Goal: Information Seeking & Learning: Learn about a topic

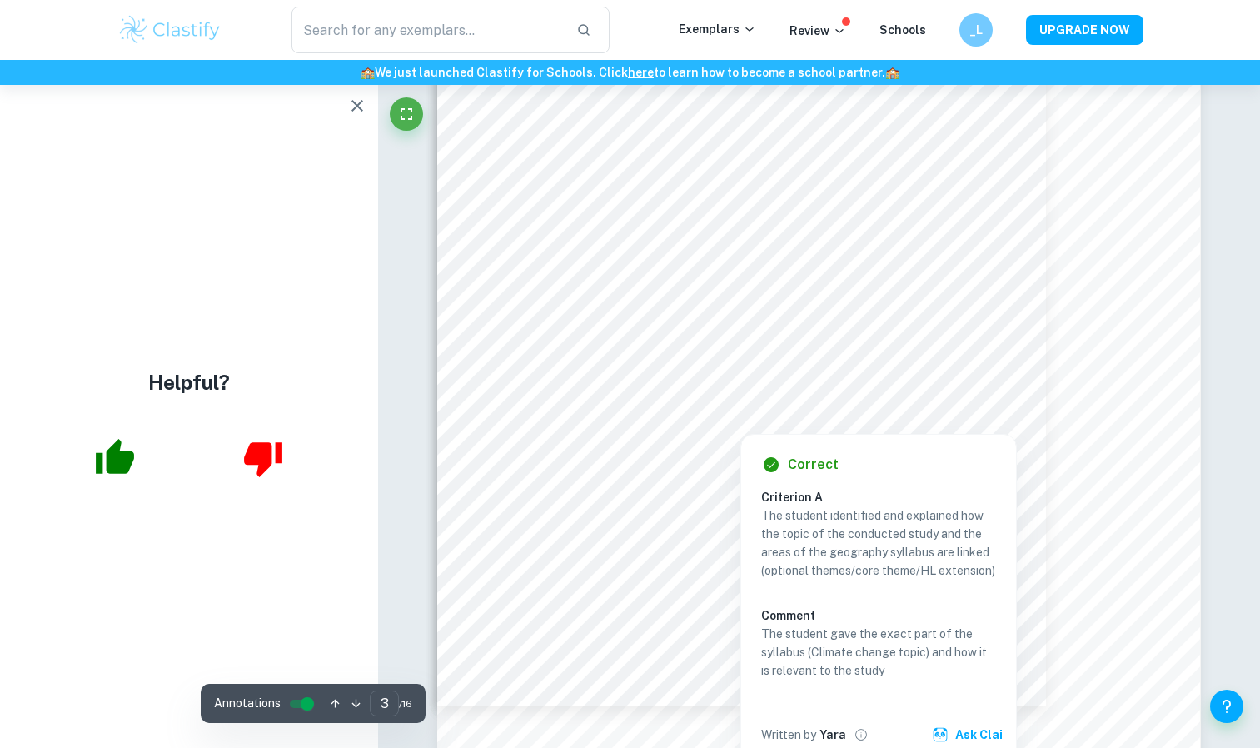
scroll to position [2400, 0]
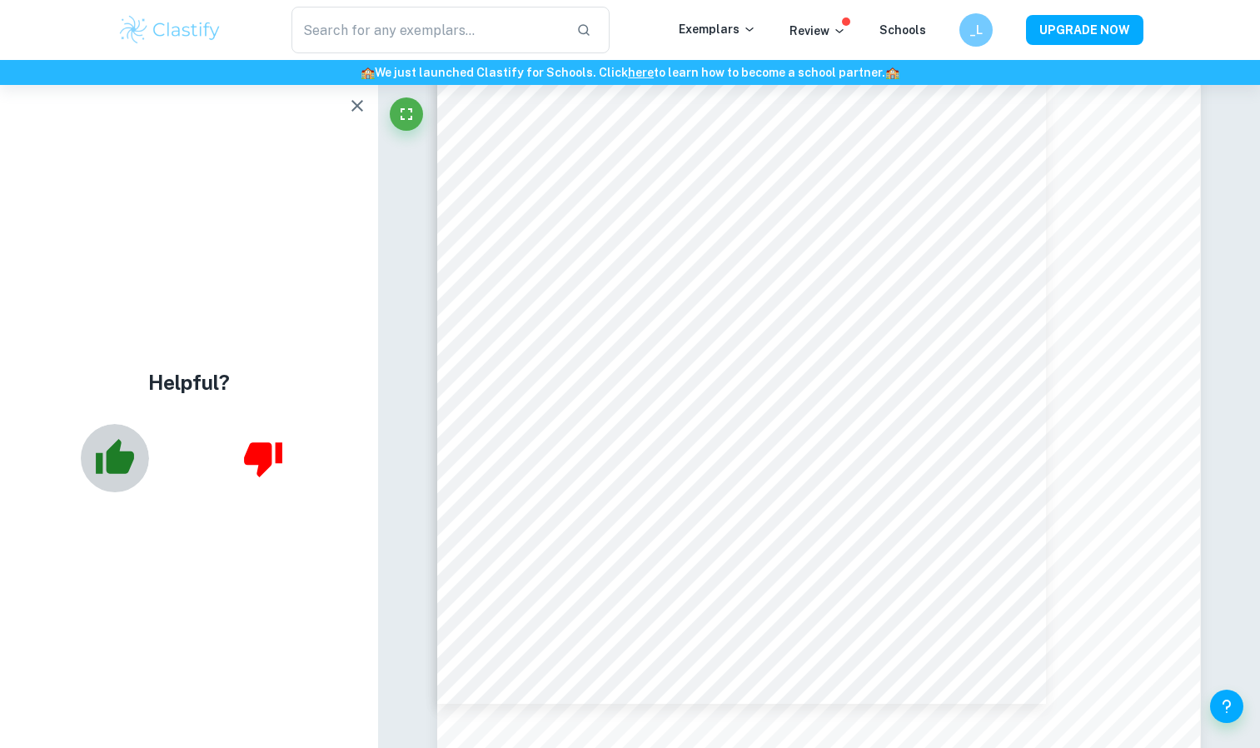
click at [104, 470] on icon "button" at bounding box center [115, 458] width 42 height 42
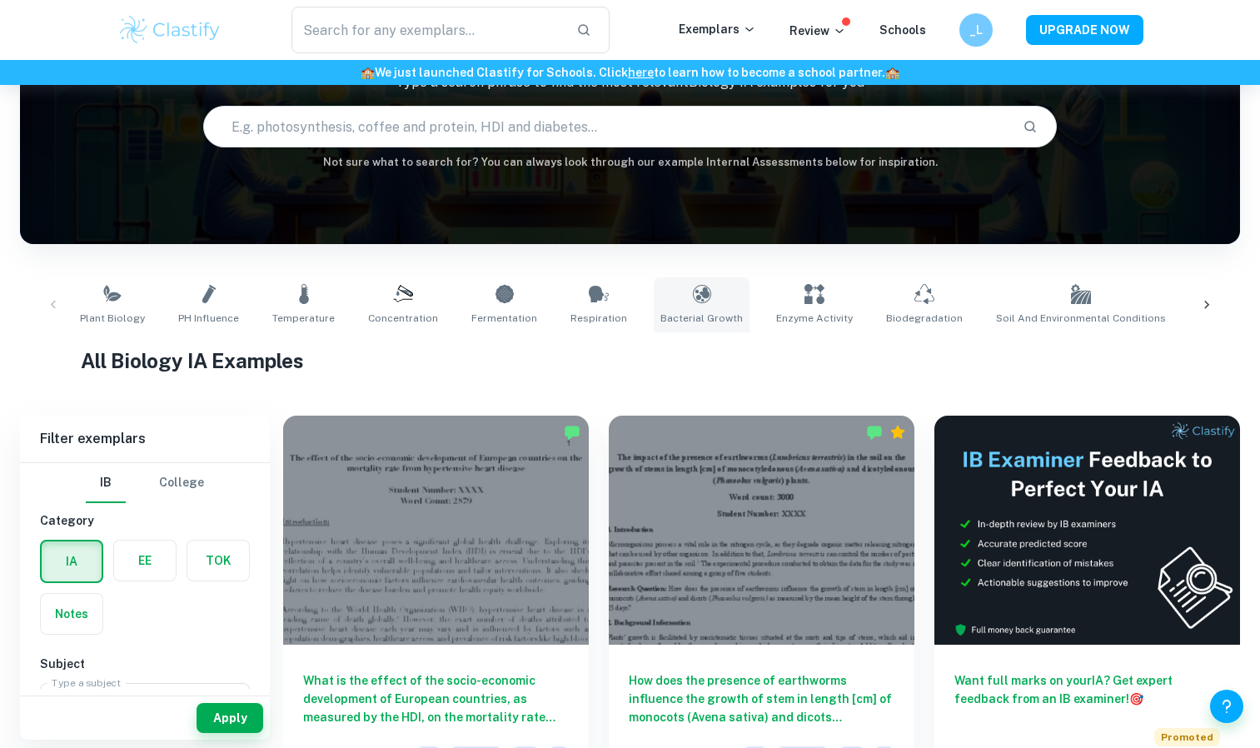
scroll to position [150, 0]
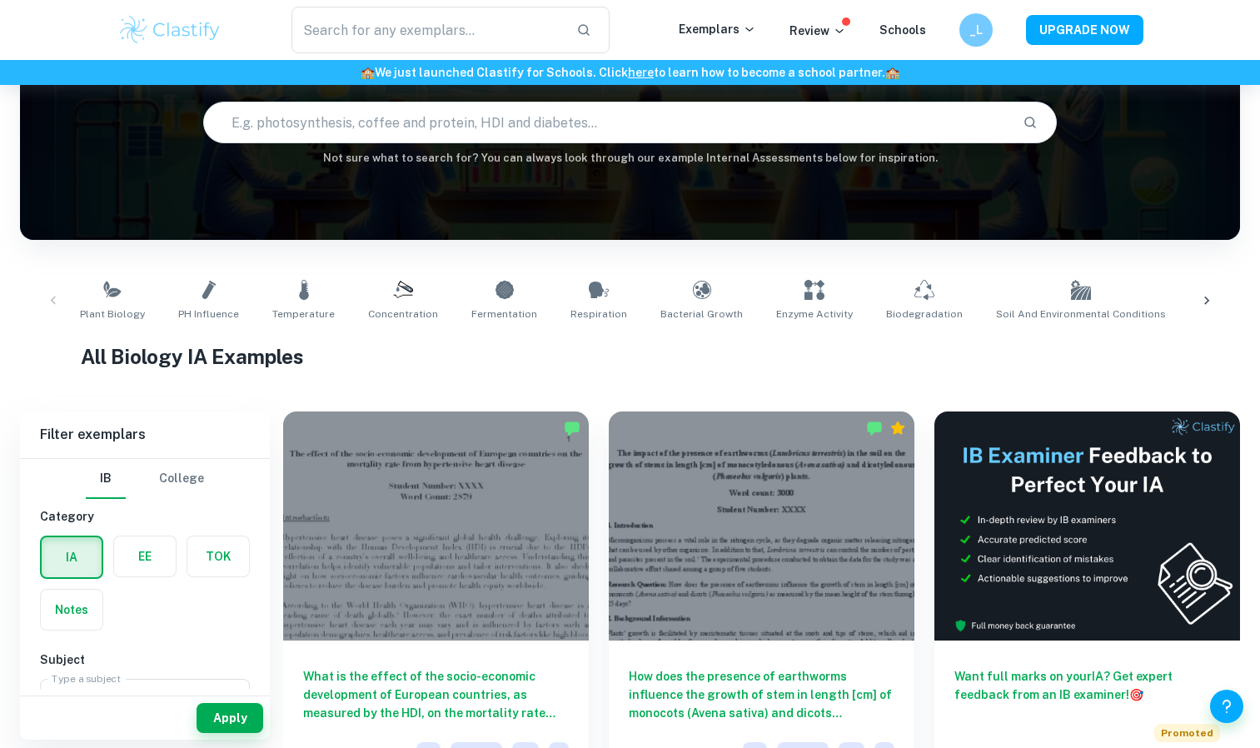
click at [401, 284] on icon at bounding box center [403, 290] width 20 height 20
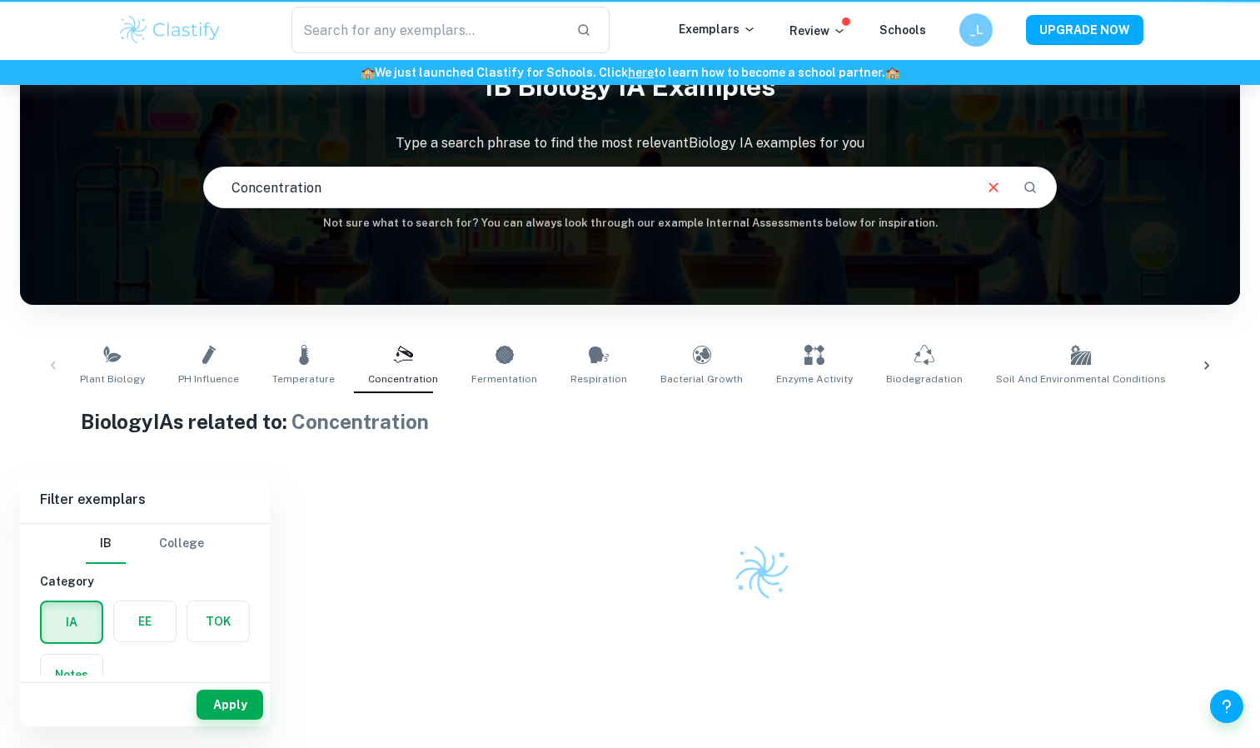
type input "Concentration"
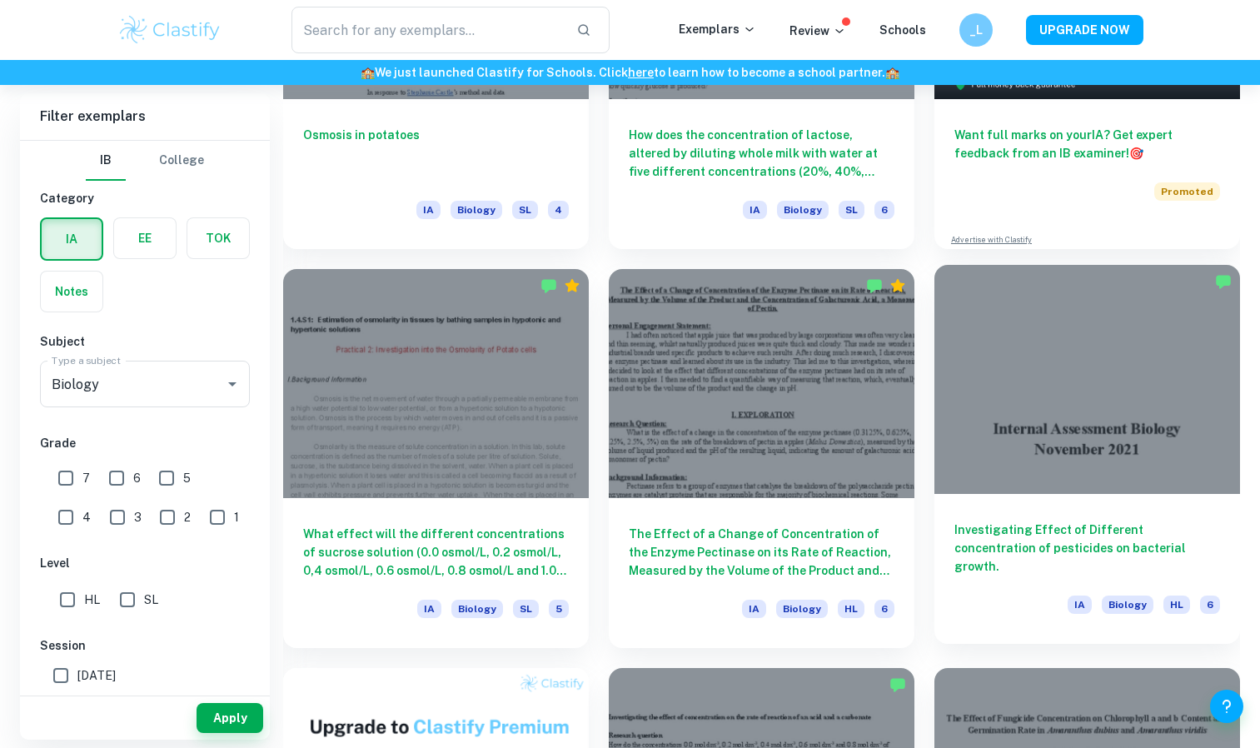
scroll to position [692, 0]
click at [1015, 550] on h6 "Investigating Effect of Different concentration of pesticides on bacterial grow…" at bounding box center [1087, 547] width 266 height 55
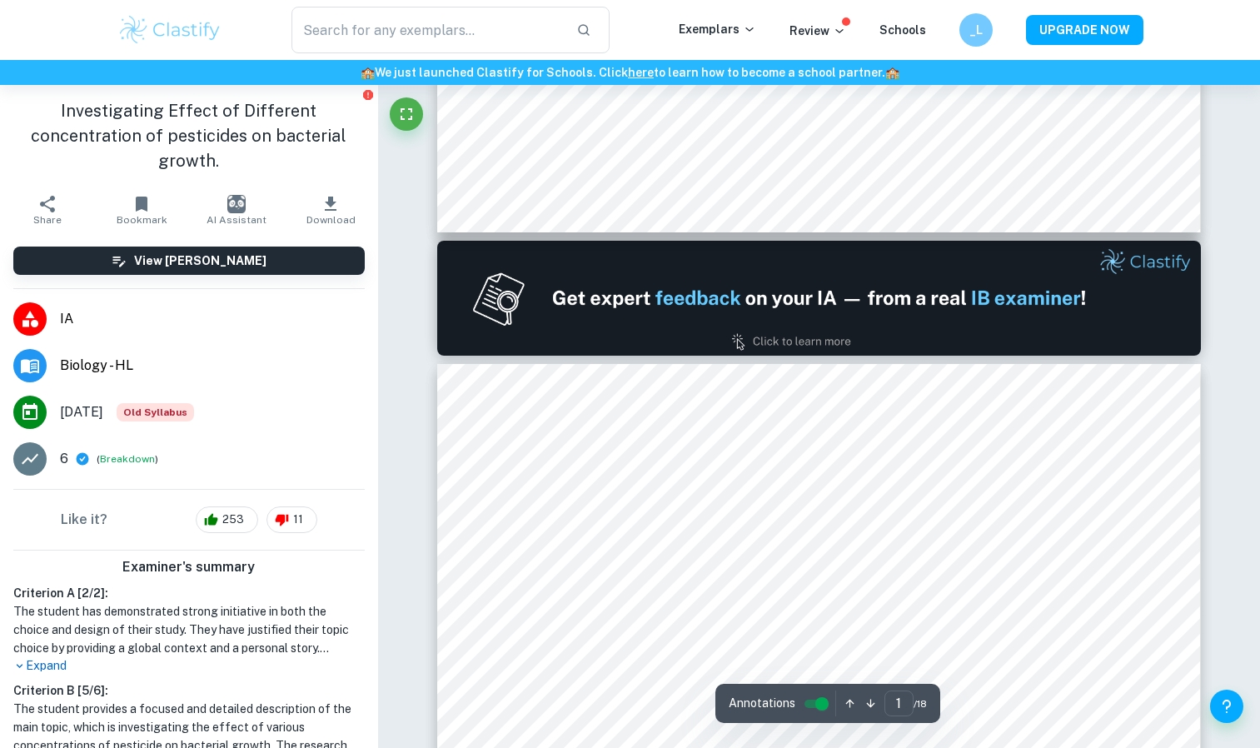
type input "2"
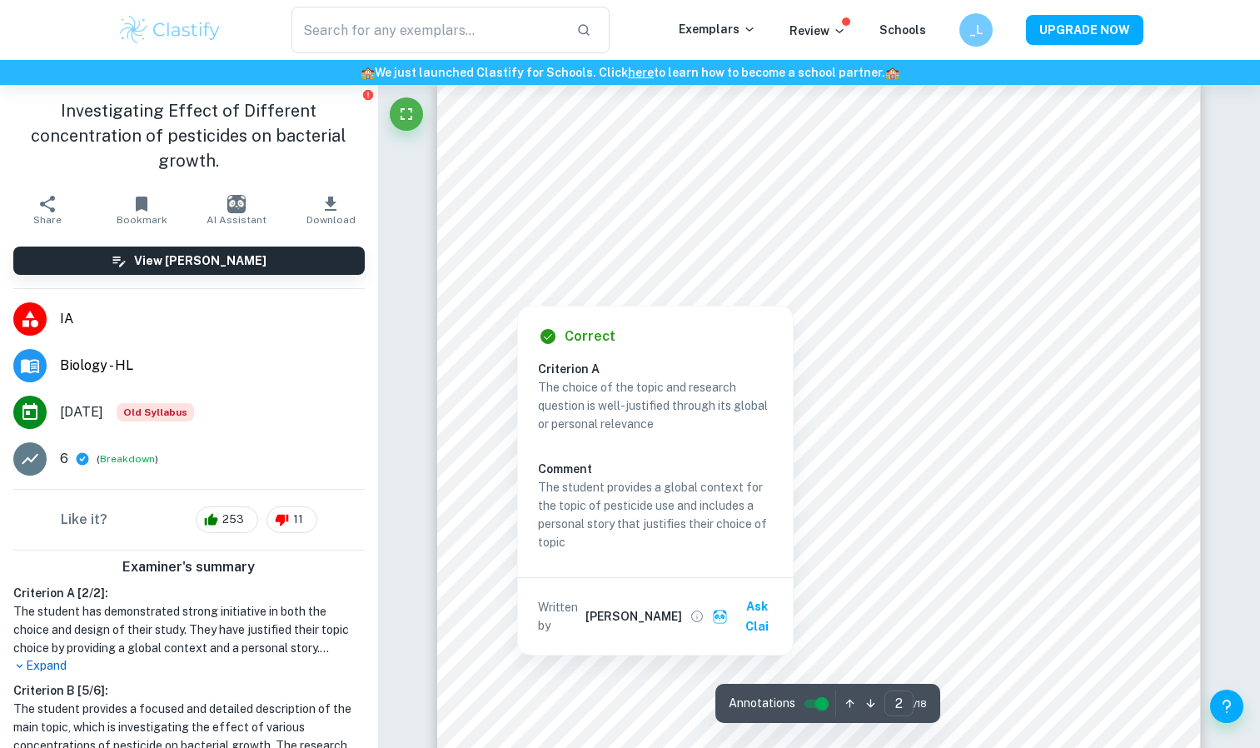
scroll to position [1149, 0]
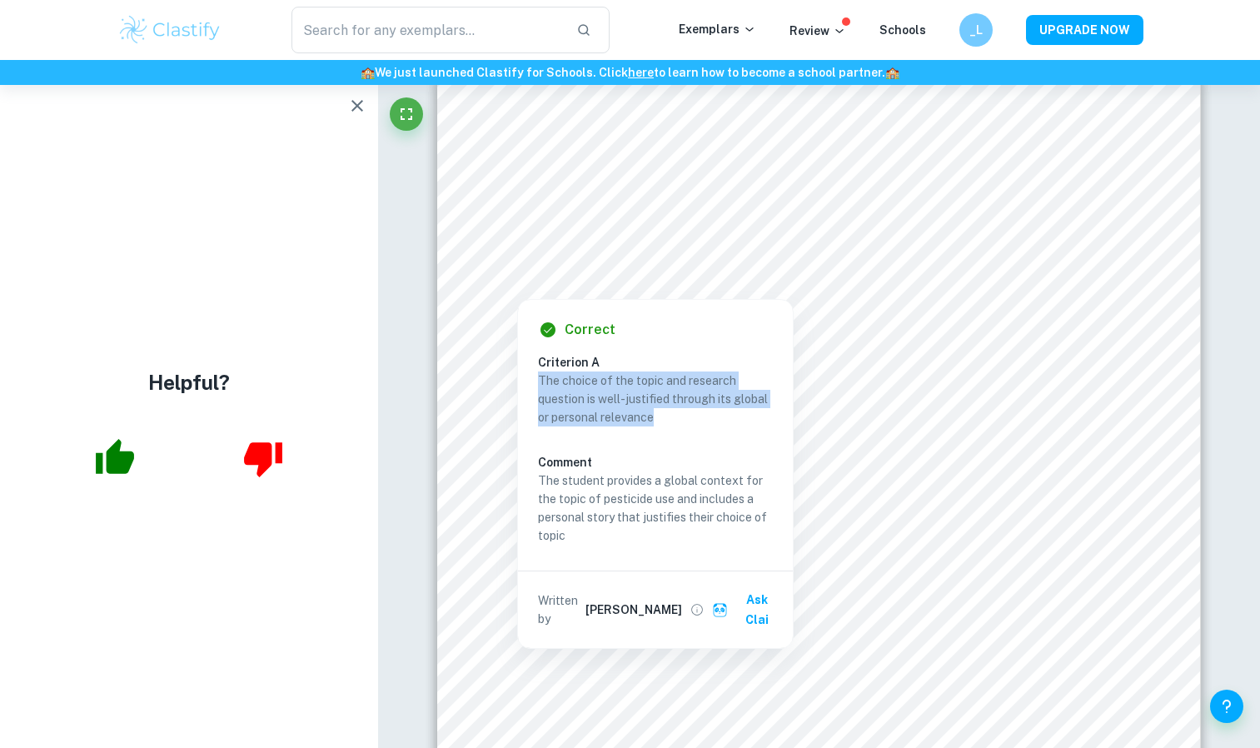
drag, startPoint x: 655, startPoint y: 421, endPoint x: 538, endPoint y: 384, distance: 123.2
click at [538, 384] on p "The choice of the topic and research question is well-justified through its glo…" at bounding box center [655, 398] width 235 height 55
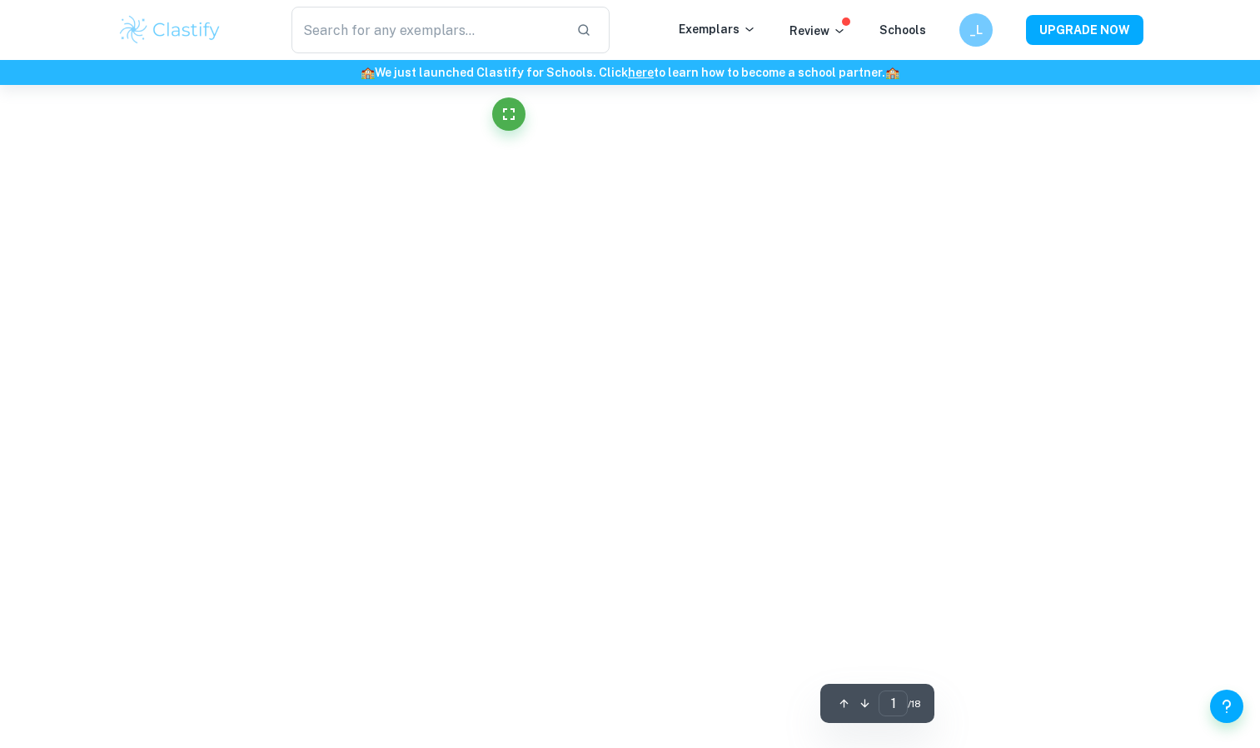
scroll to position [90, 0]
type input "2"
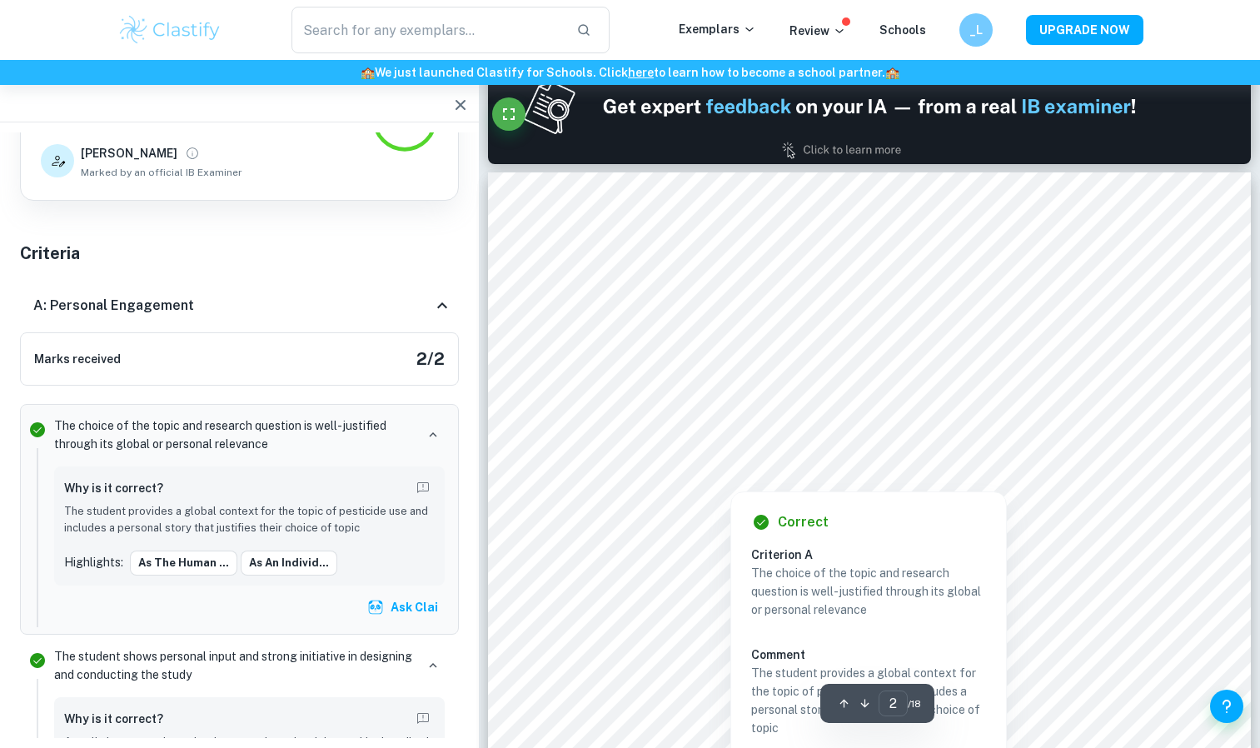
scroll to position [1047, 0]
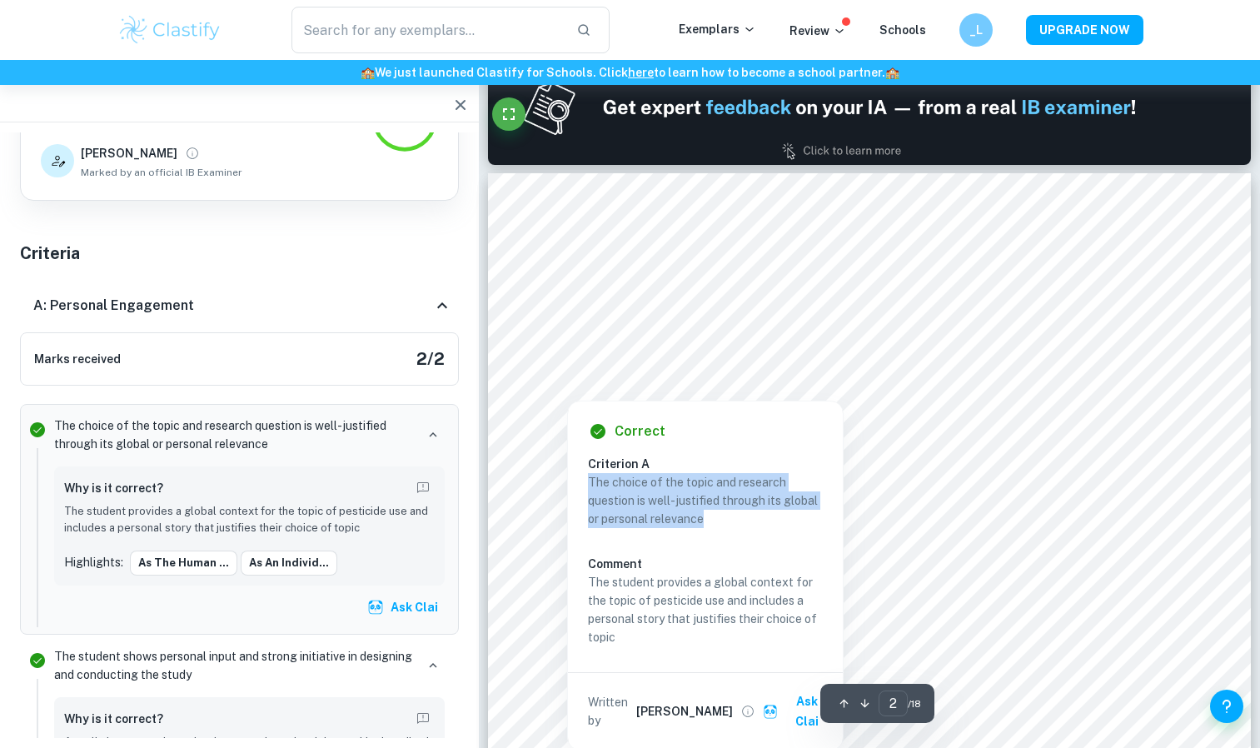
copy p "The choice of the topic and research question is well-justified through its glo…"
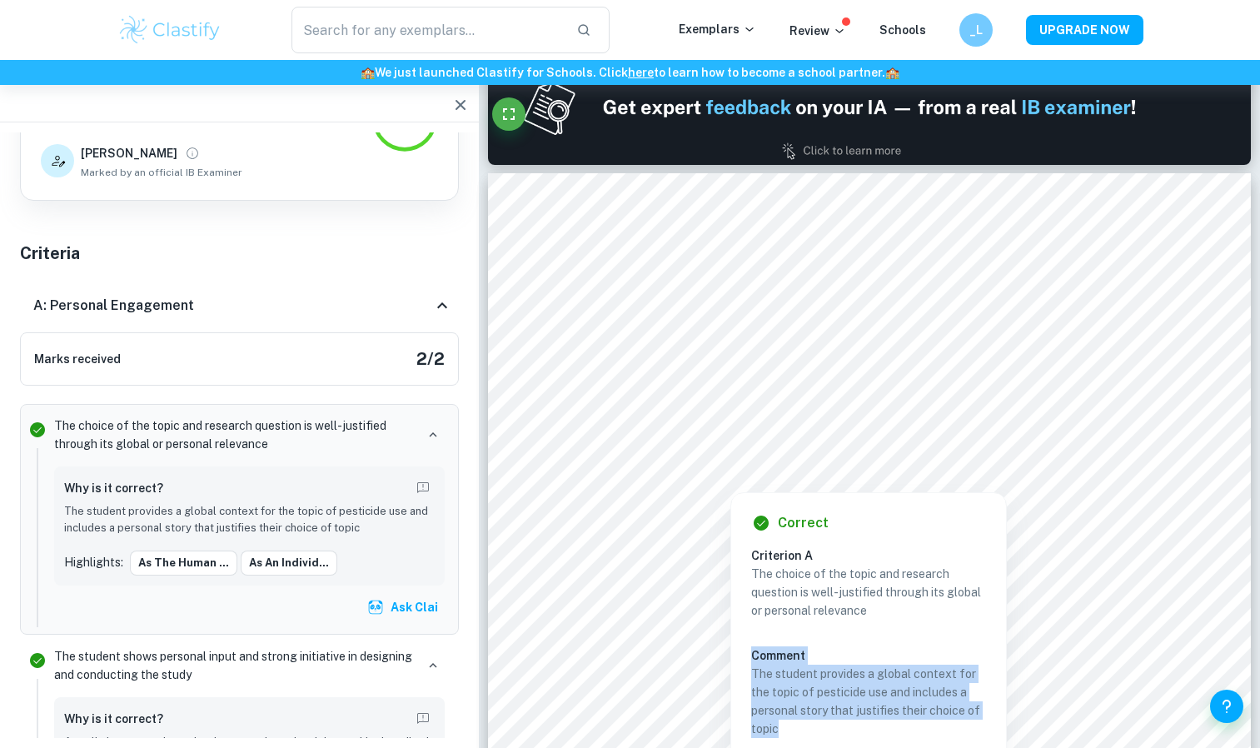
drag, startPoint x: 878, startPoint y: 616, endPoint x: 748, endPoint y: 579, distance: 136.0
click at [748, 579] on div "Correct Criterion A The choice of the topic and research question is well-justi…" at bounding box center [868, 667] width 275 height 348
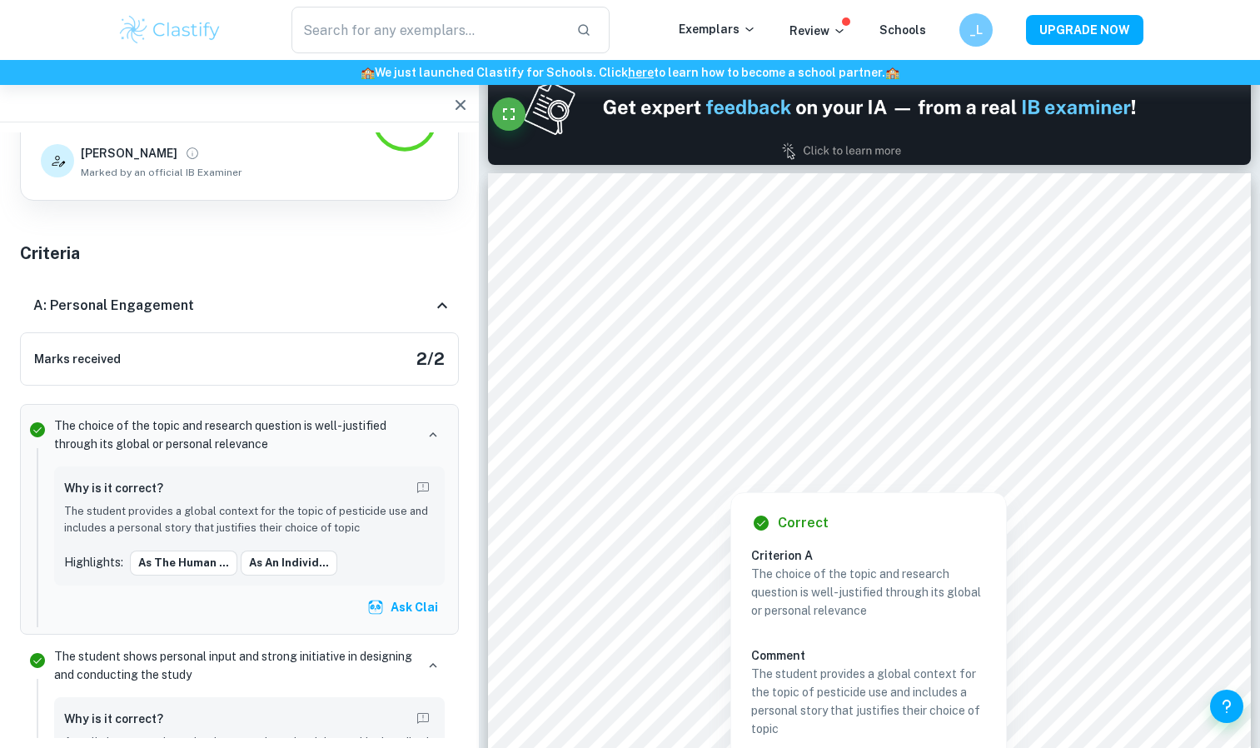
click at [825, 603] on p "The choice of the topic and research question is well-justified through its glo…" at bounding box center [868, 592] width 235 height 55
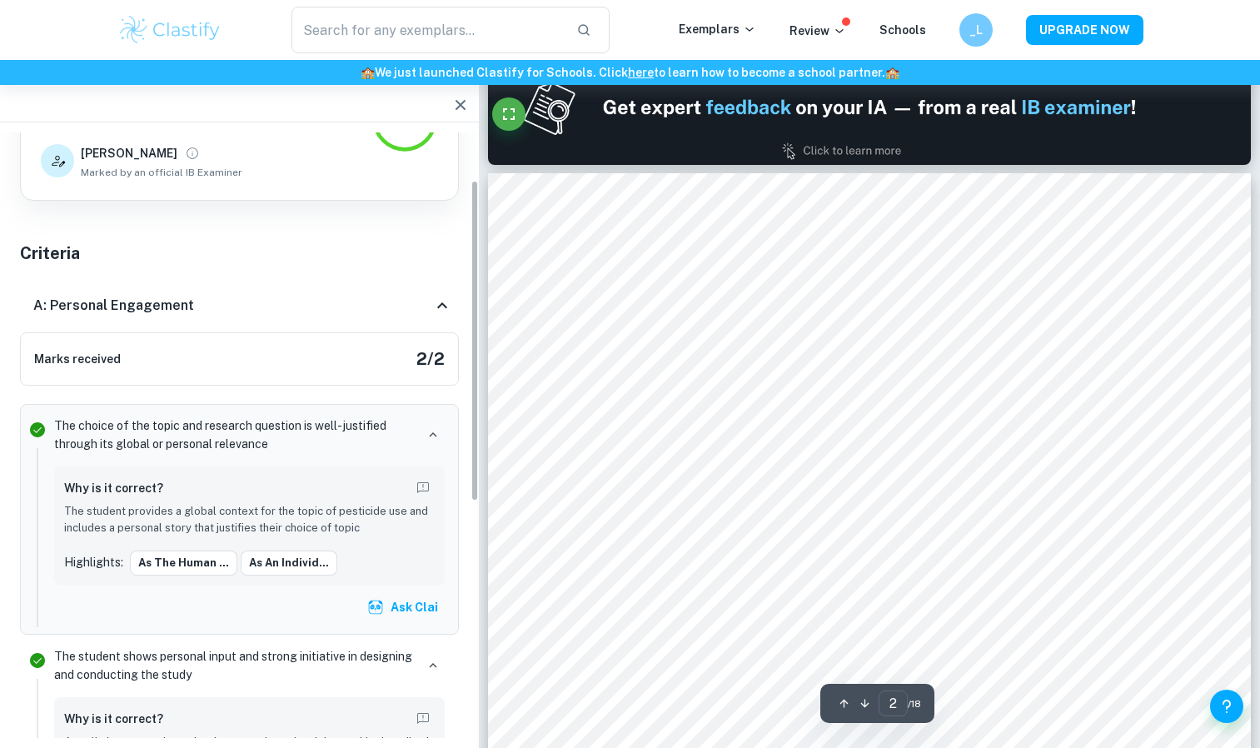
scroll to position [0, 0]
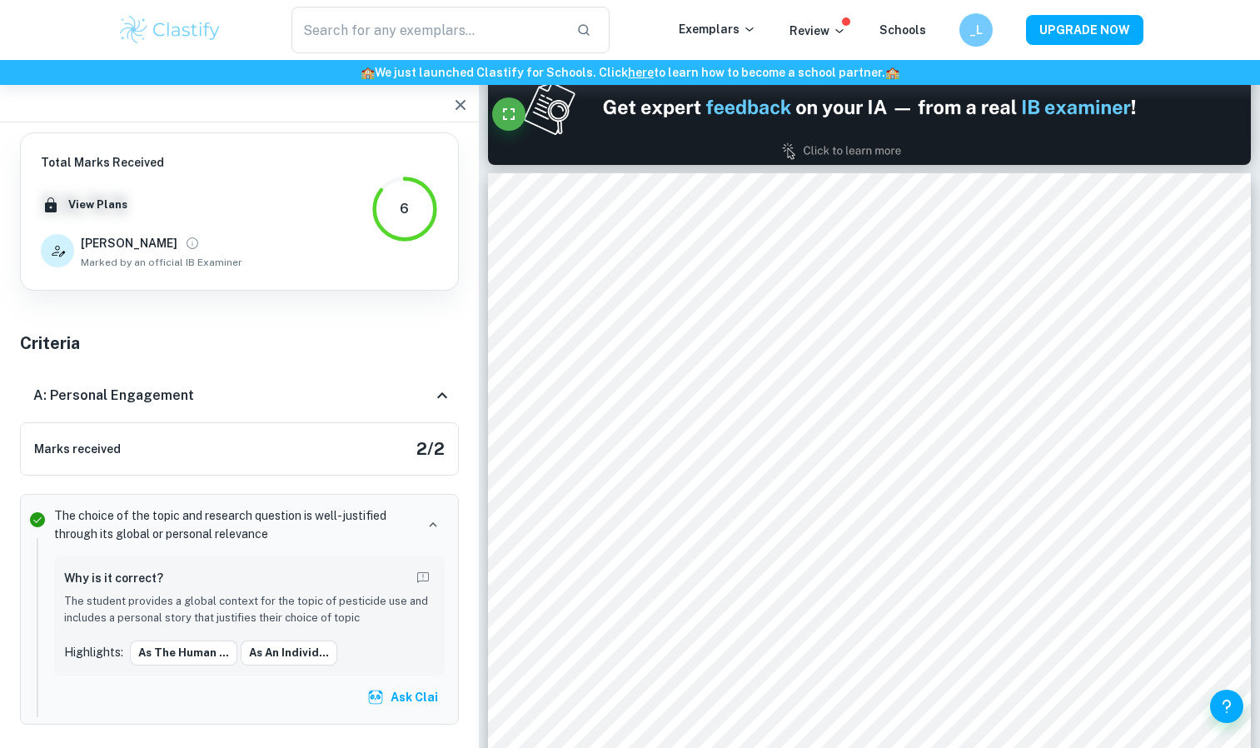
click at [459, 109] on icon "button" at bounding box center [460, 105] width 20 height 20
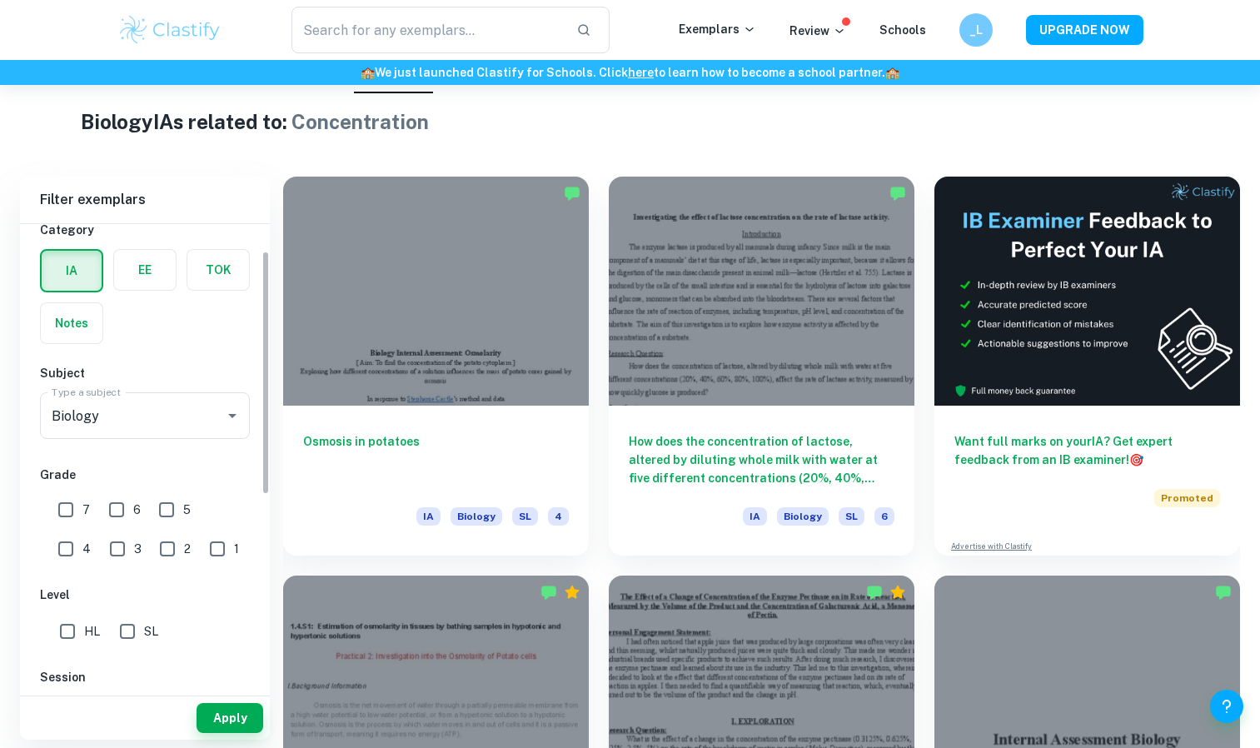
scroll to position [52, 0]
click at [70, 521] on input "7" at bounding box center [65, 508] width 33 height 33
checkbox input "true"
click at [231, 719] on button "Apply" at bounding box center [229, 718] width 67 height 30
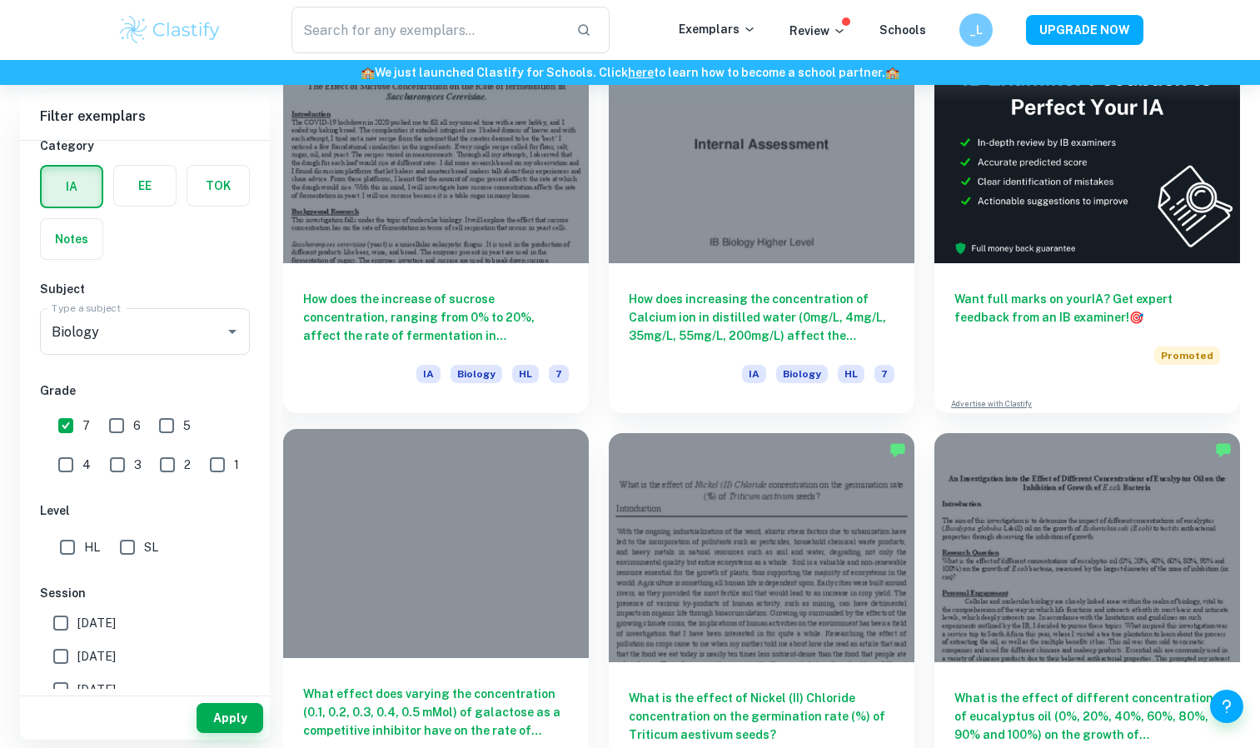
scroll to position [526, 0]
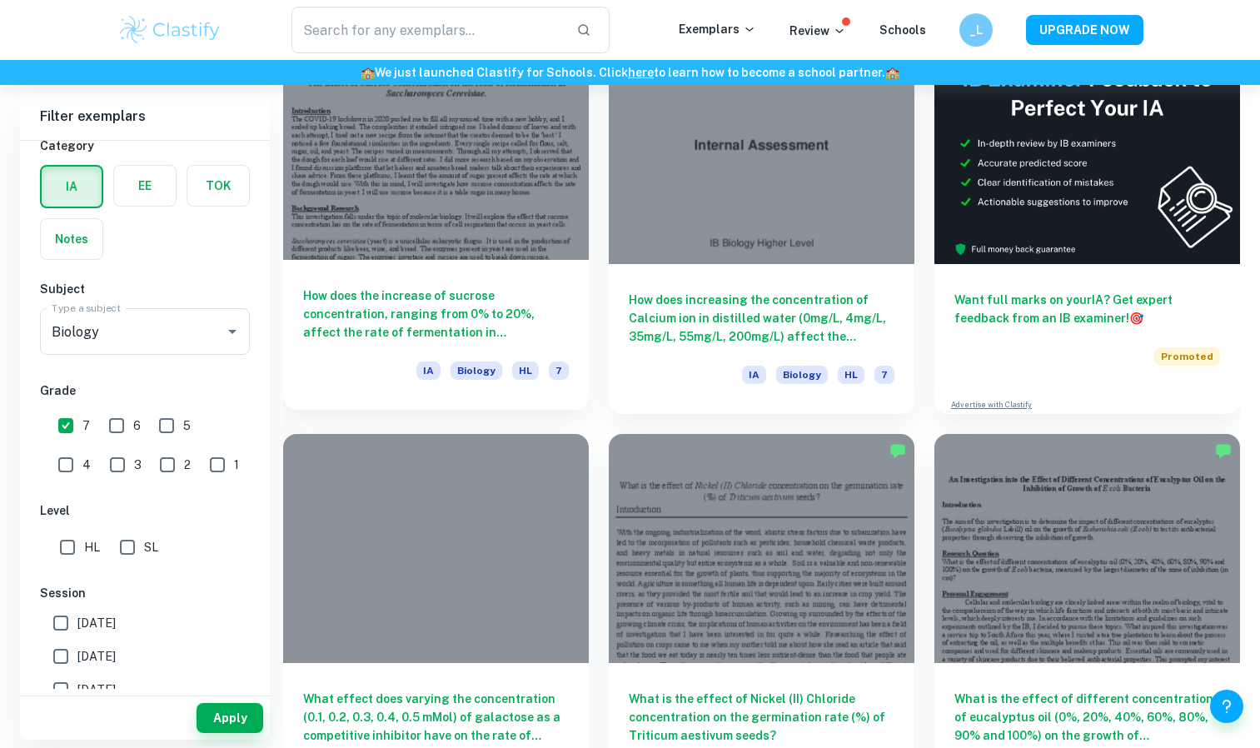
click at [473, 311] on h6 "How does the increase of sucrose concentration, ranging from 0% to 20%, affect …" at bounding box center [436, 313] width 266 height 55
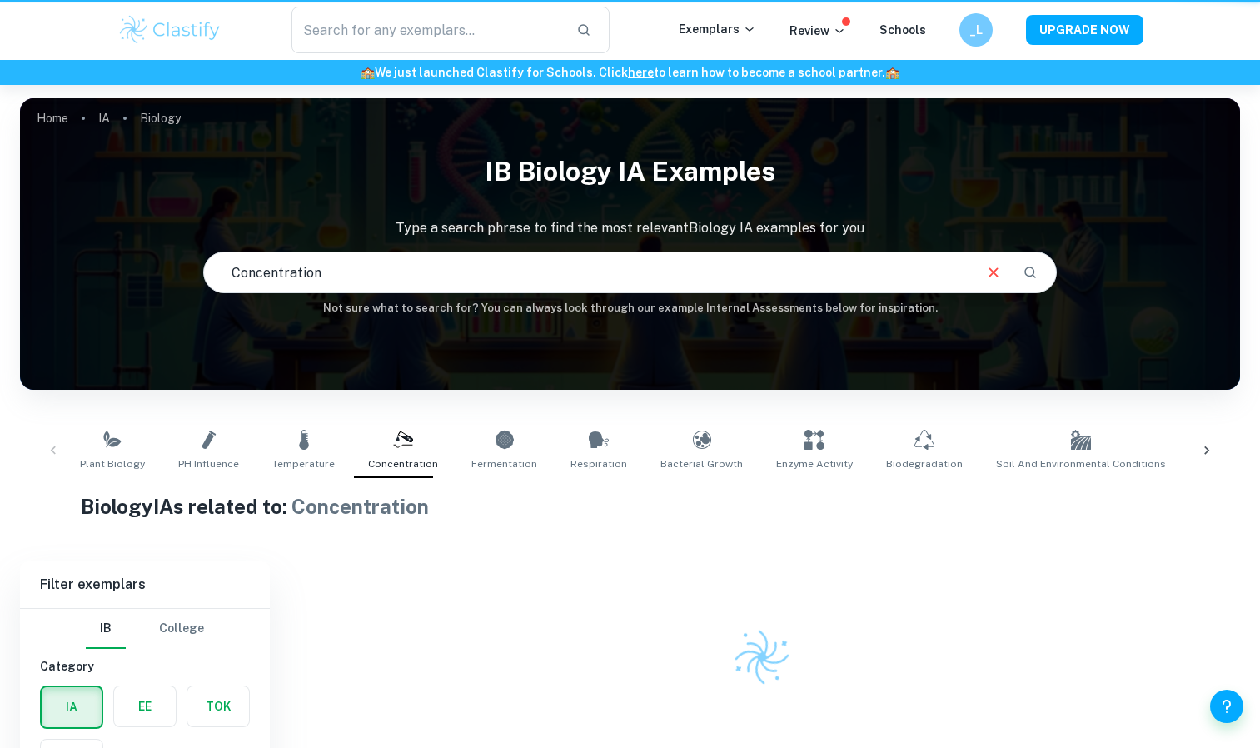
scroll to position [85, 0]
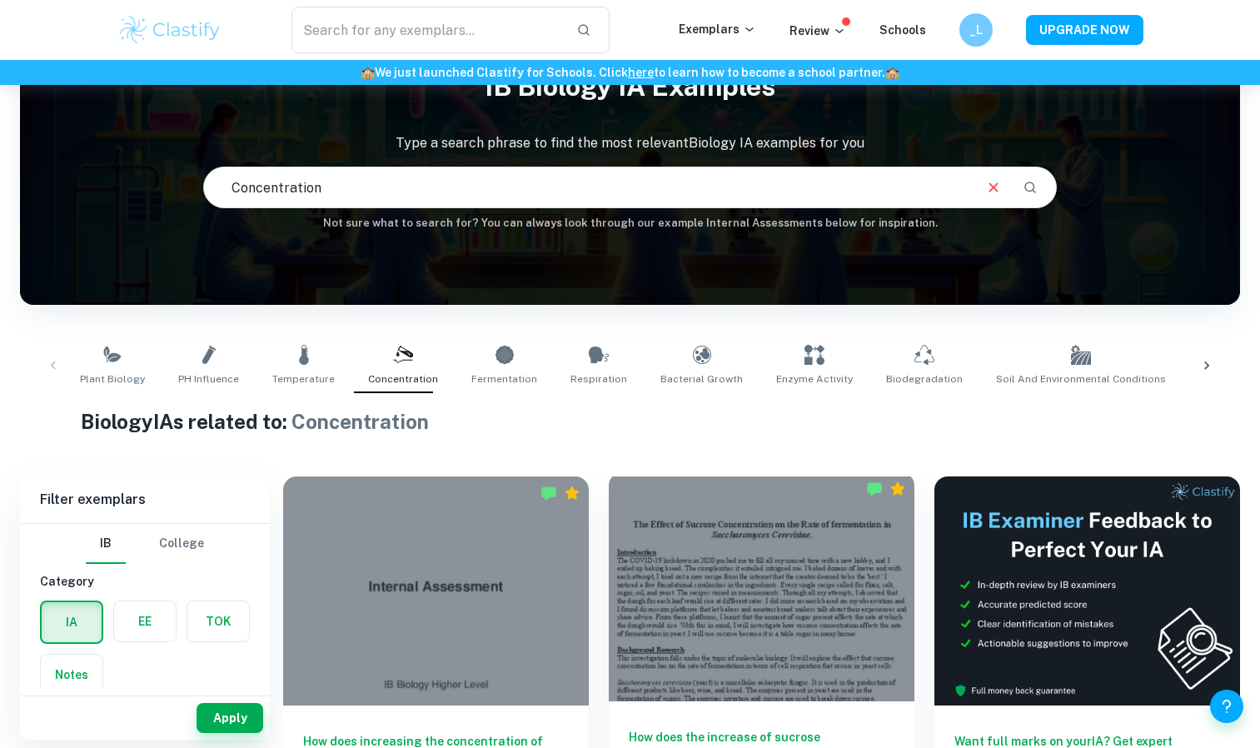
click at [733, 614] on div at bounding box center [762, 586] width 306 height 229
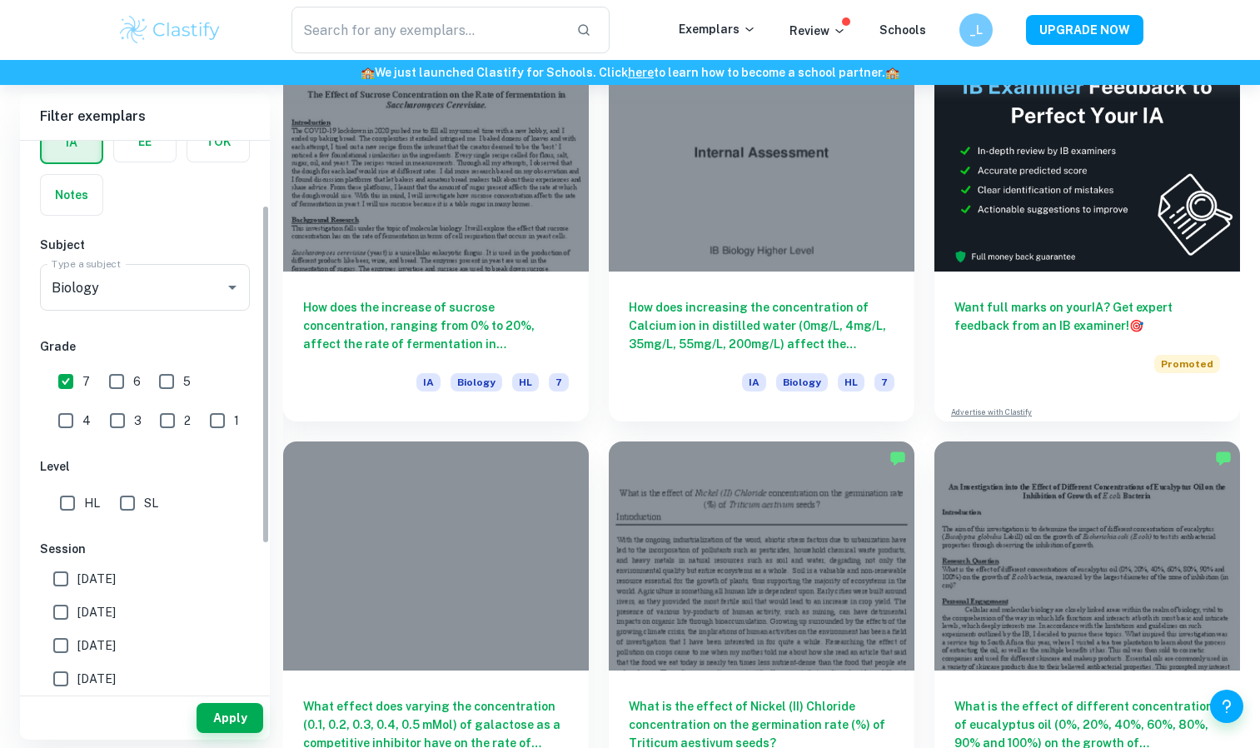
scroll to position [105, 0]
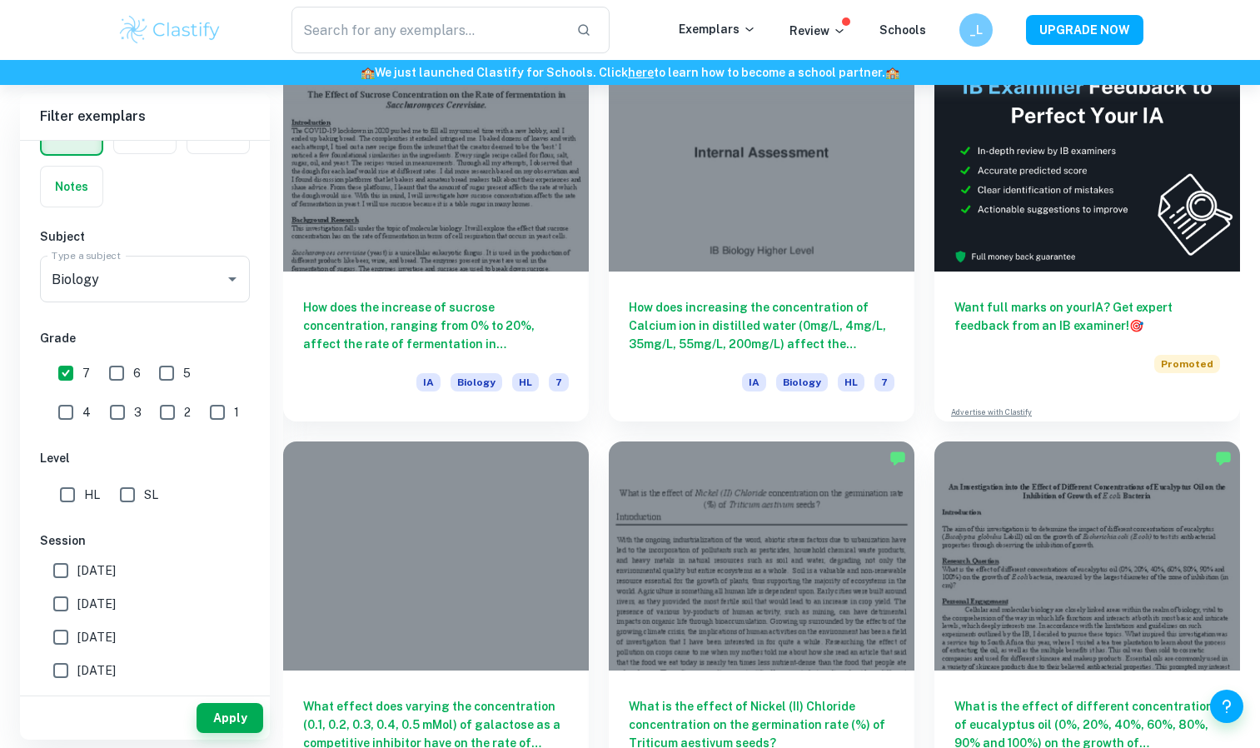
click at [62, 571] on input "[DATE]" at bounding box center [60, 570] width 33 height 33
checkbox input "true"
click at [212, 722] on button "Apply" at bounding box center [229, 718] width 67 height 30
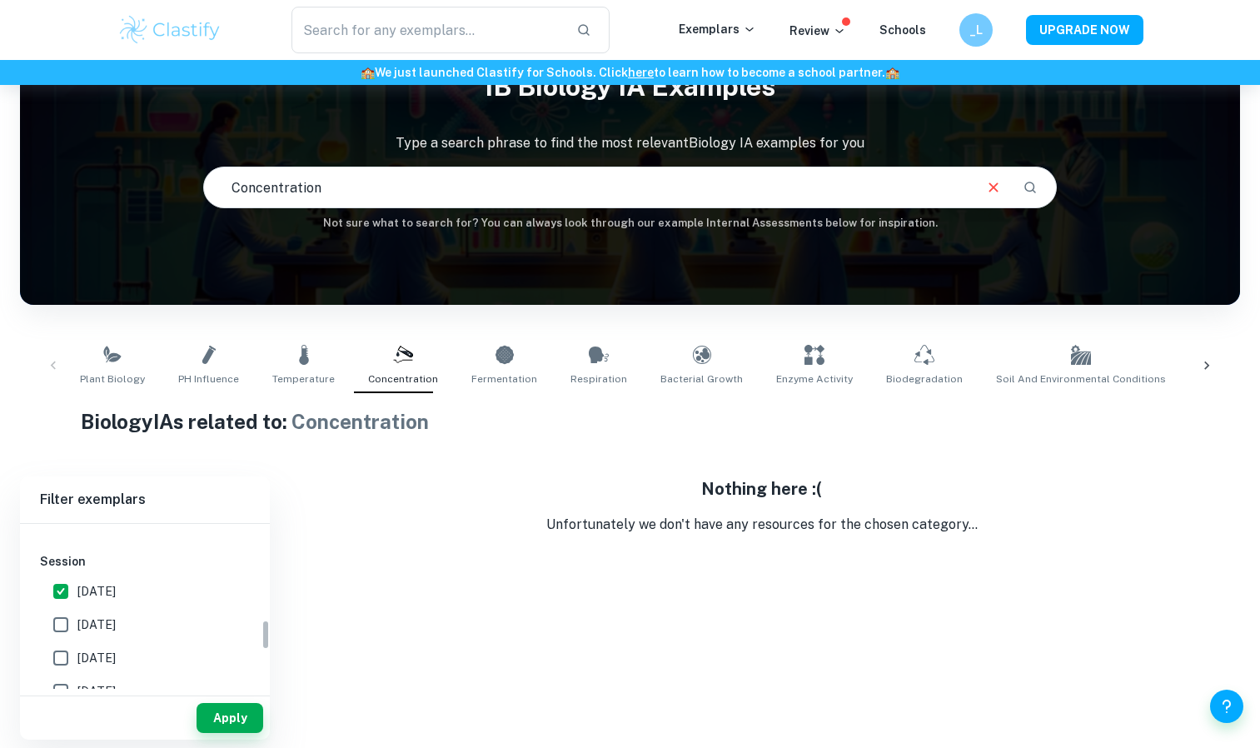
scroll to position [513, 0]
click at [74, 584] on input "[DATE]" at bounding box center [60, 578] width 33 height 33
checkbox input "true"
click at [66, 553] on input "[DATE]" at bounding box center [60, 545] width 33 height 33
checkbox input "false"
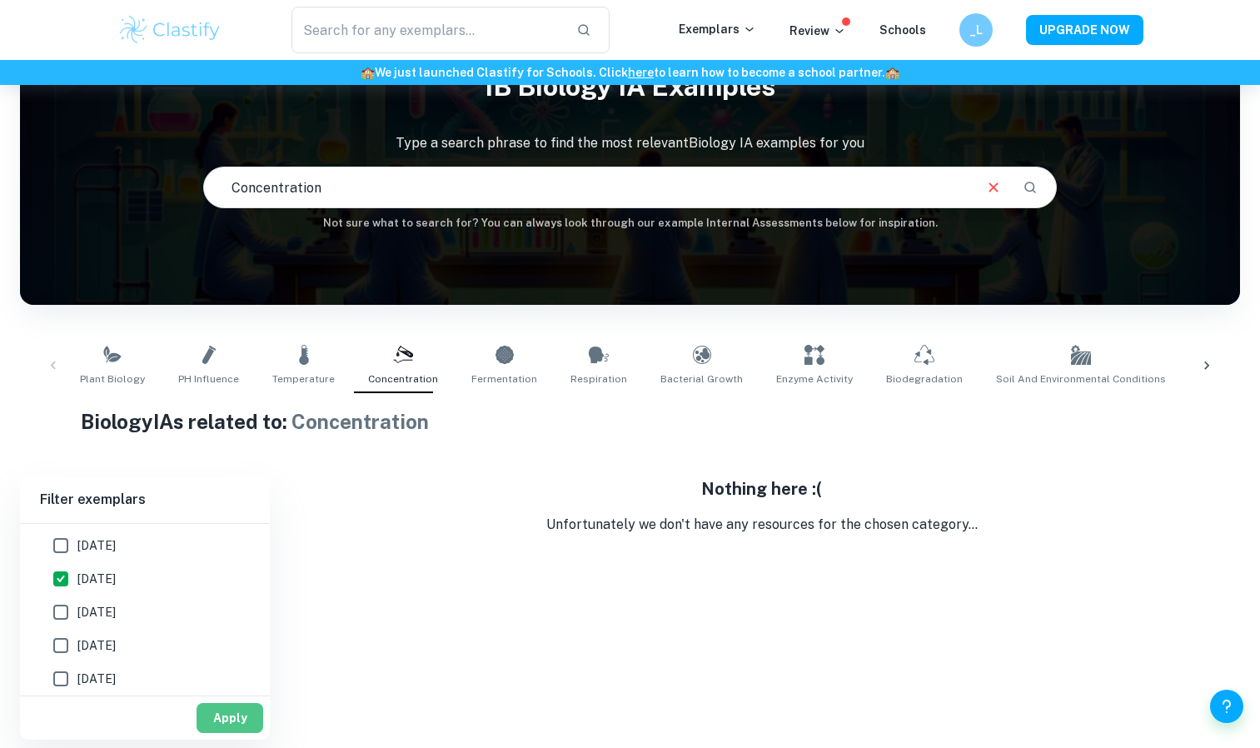
click at [206, 709] on button "Apply" at bounding box center [229, 718] width 67 height 30
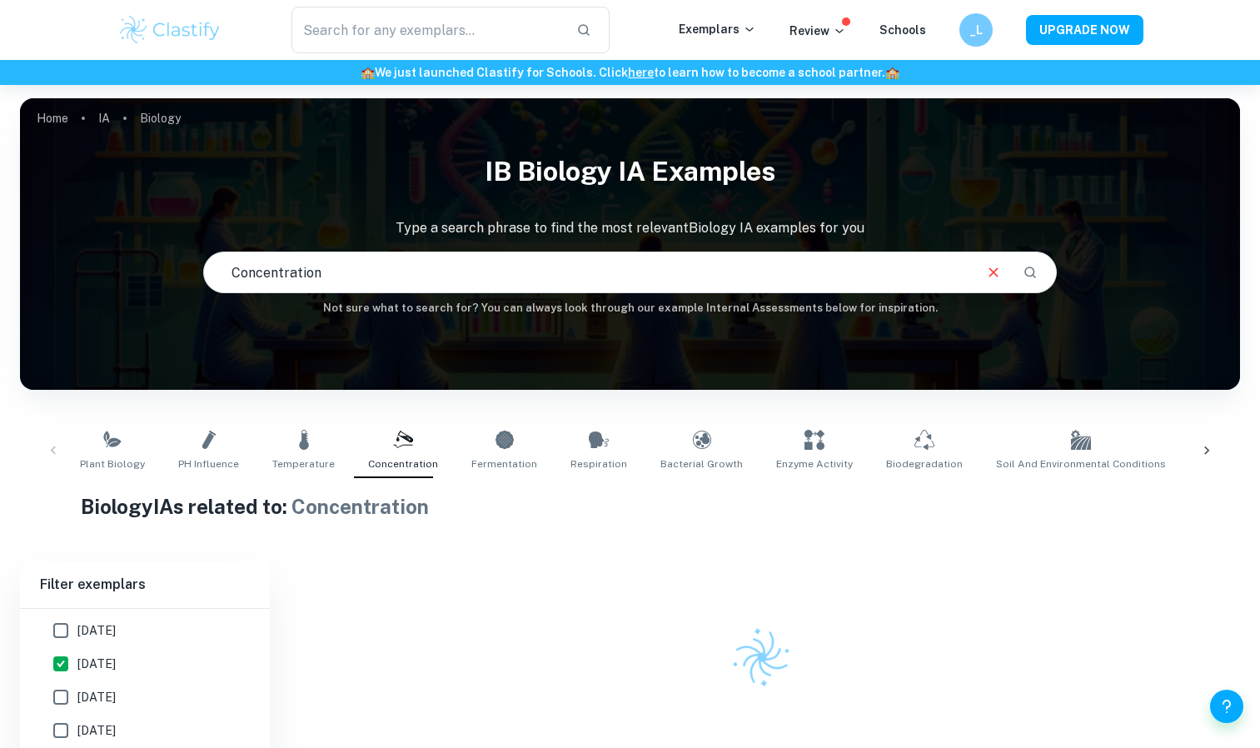
scroll to position [85, 0]
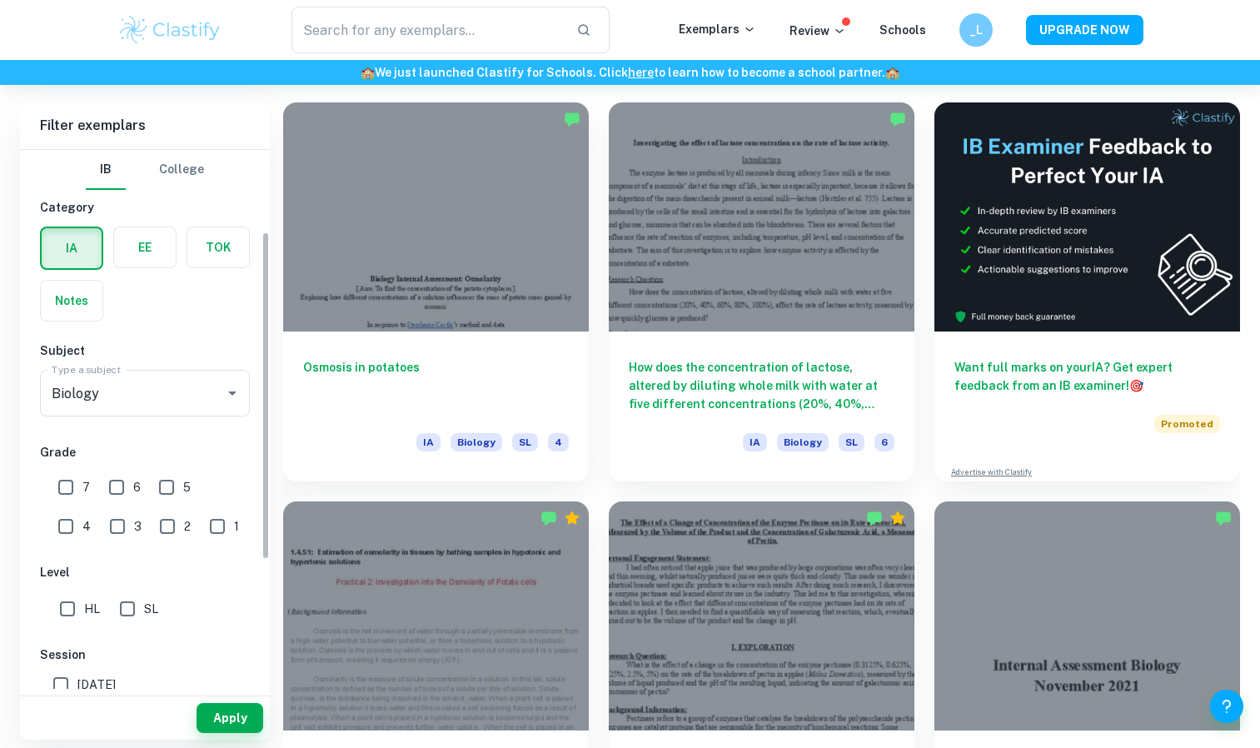
scroll to position [135, 0]
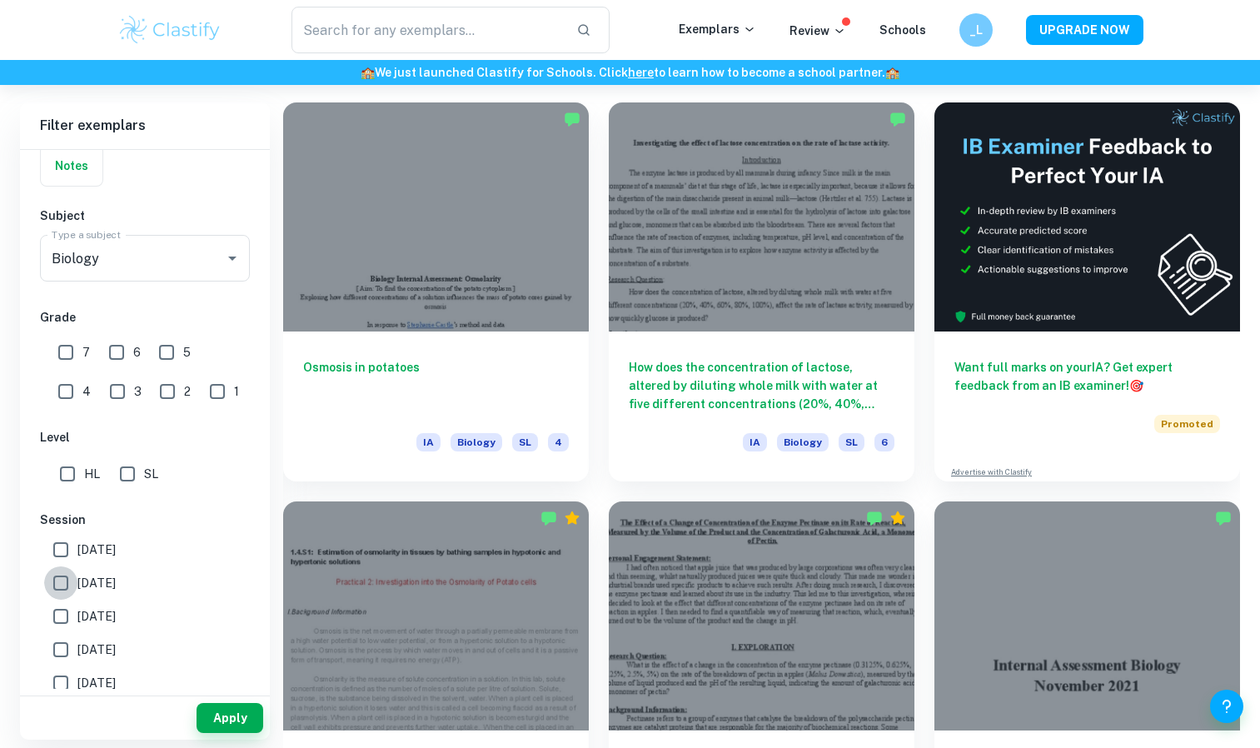
click at [64, 594] on input "[DATE]" at bounding box center [60, 582] width 33 height 33
checkbox input "true"
click at [233, 731] on button "Apply" at bounding box center [229, 718] width 67 height 30
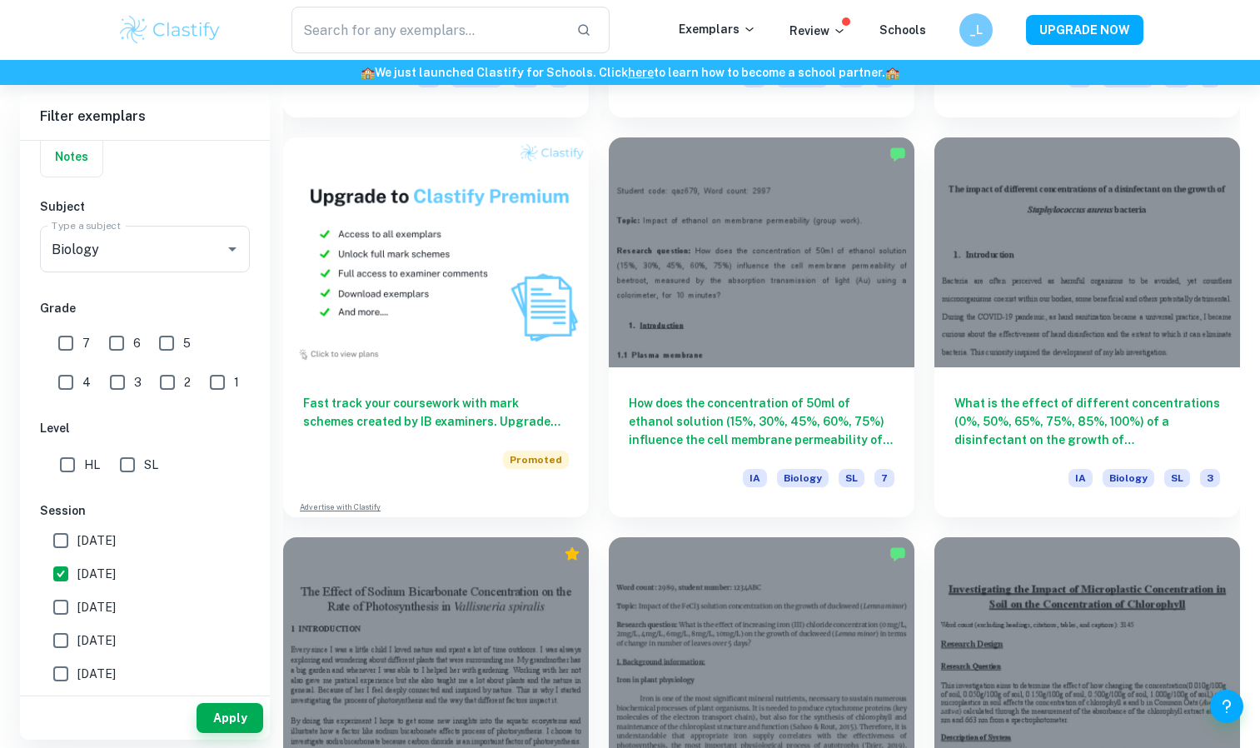
scroll to position [1231, 0]
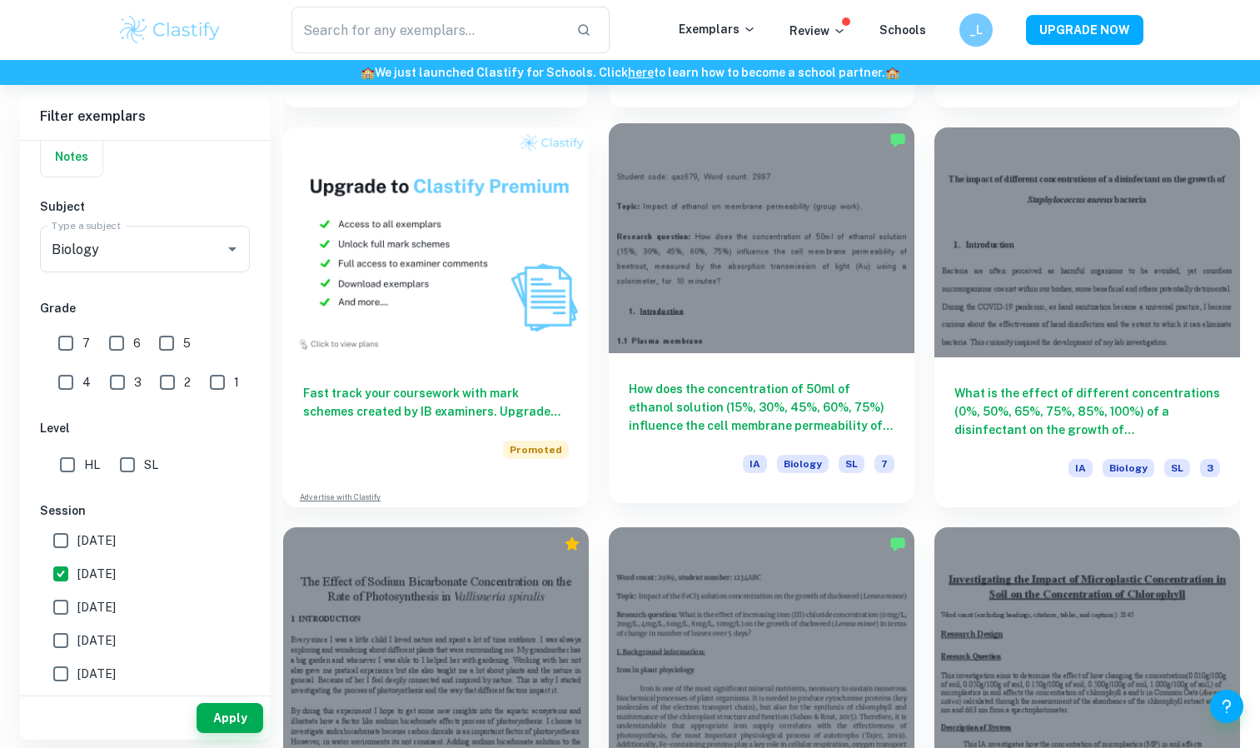
click at [803, 384] on h6 "How does the concentration of 50ml of ethanol solution (15%, 30%, 45%, 60%, 75%…" at bounding box center [762, 407] width 266 height 55
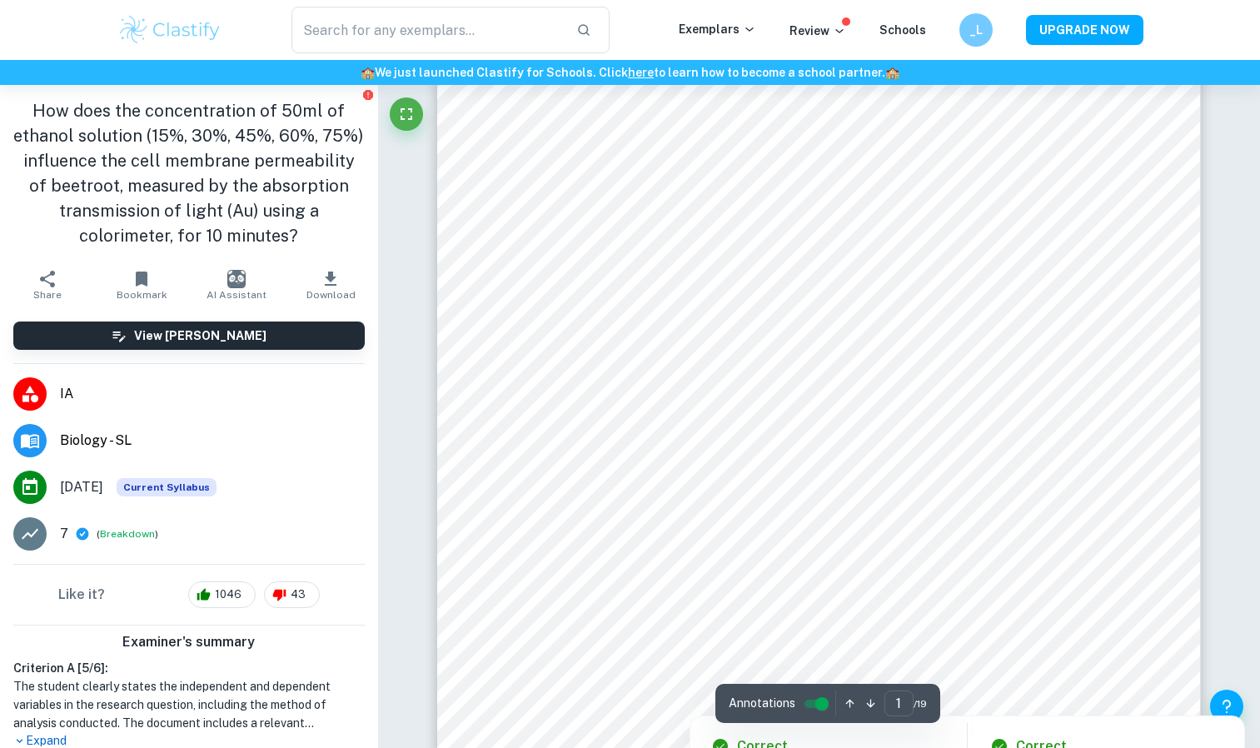
scroll to position [510, 0]
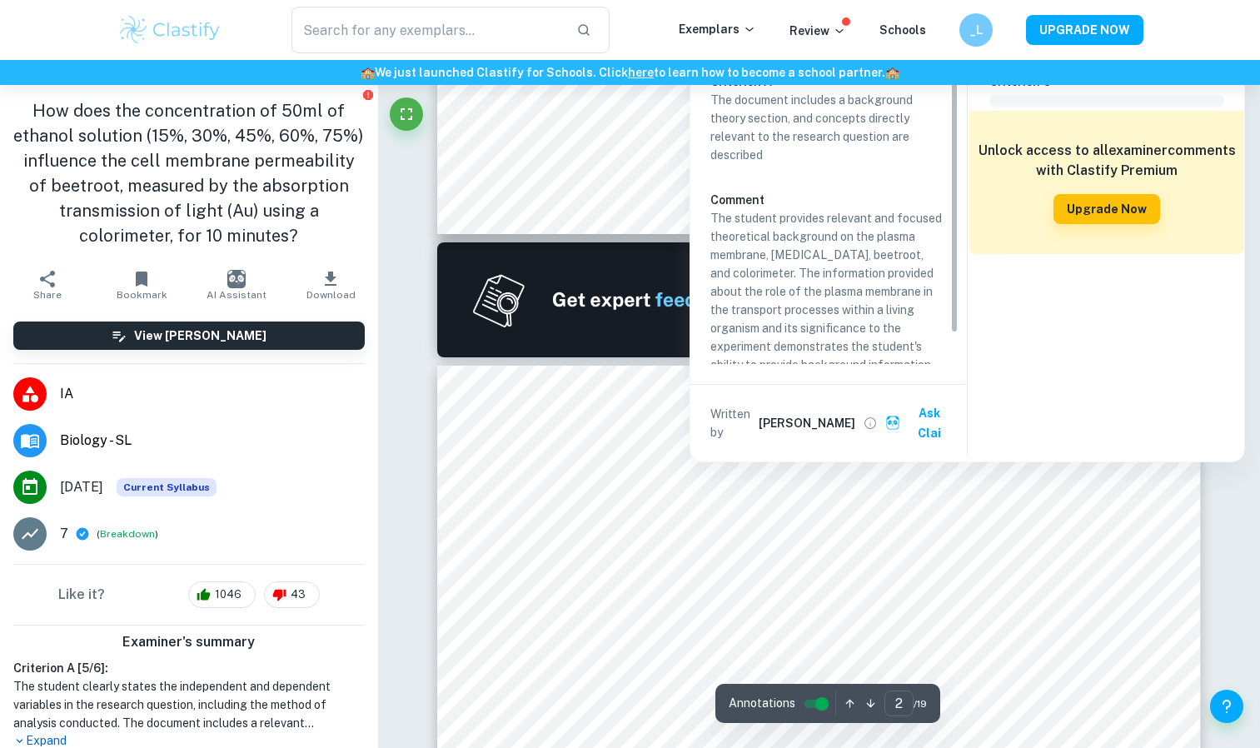
type input "1"
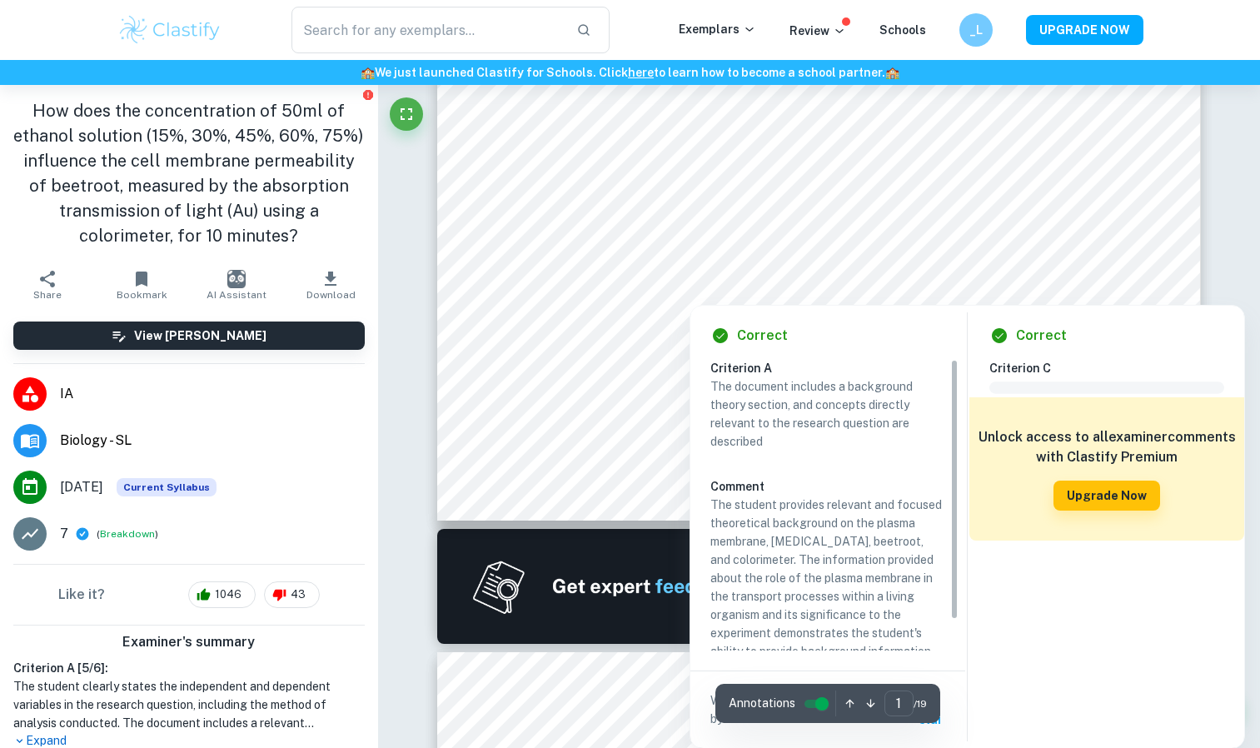
scroll to position [656, 0]
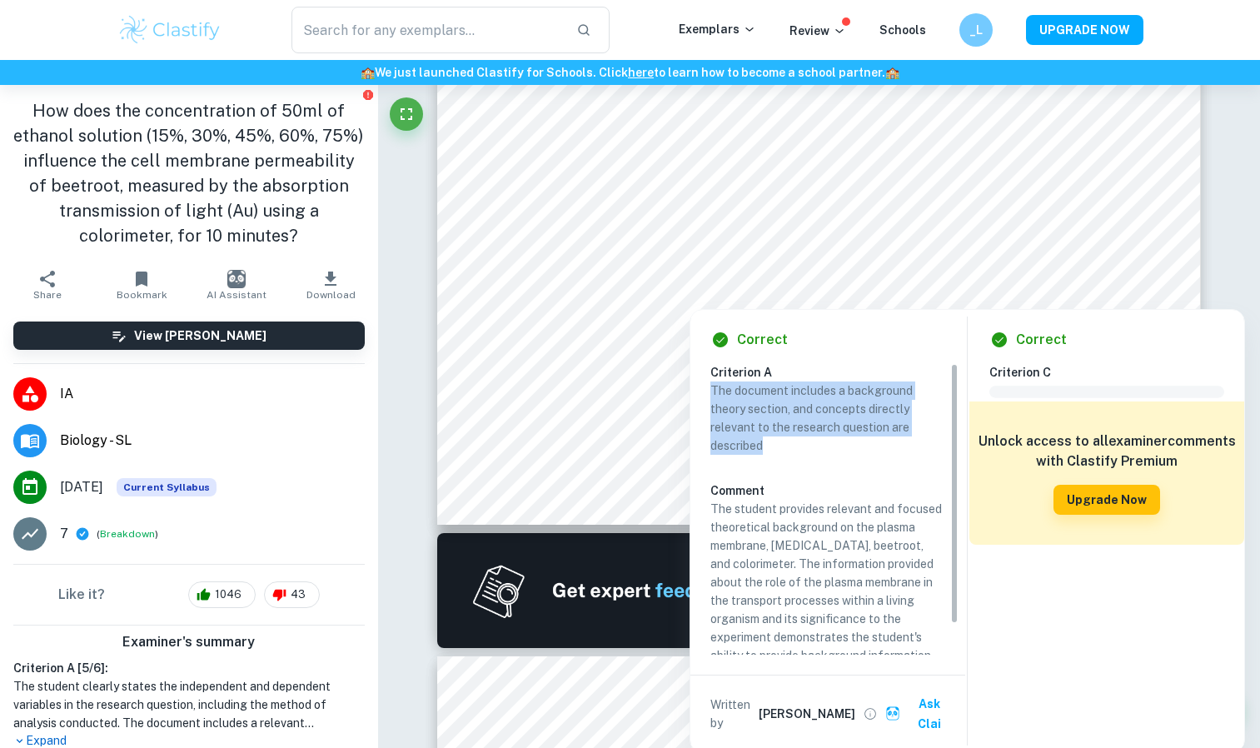
drag, startPoint x: 795, startPoint y: 446, endPoint x: 712, endPoint y: 390, distance: 100.7
click at [712, 390] on p "The document includes a background theory section, and concepts directly releva…" at bounding box center [827, 417] width 235 height 73
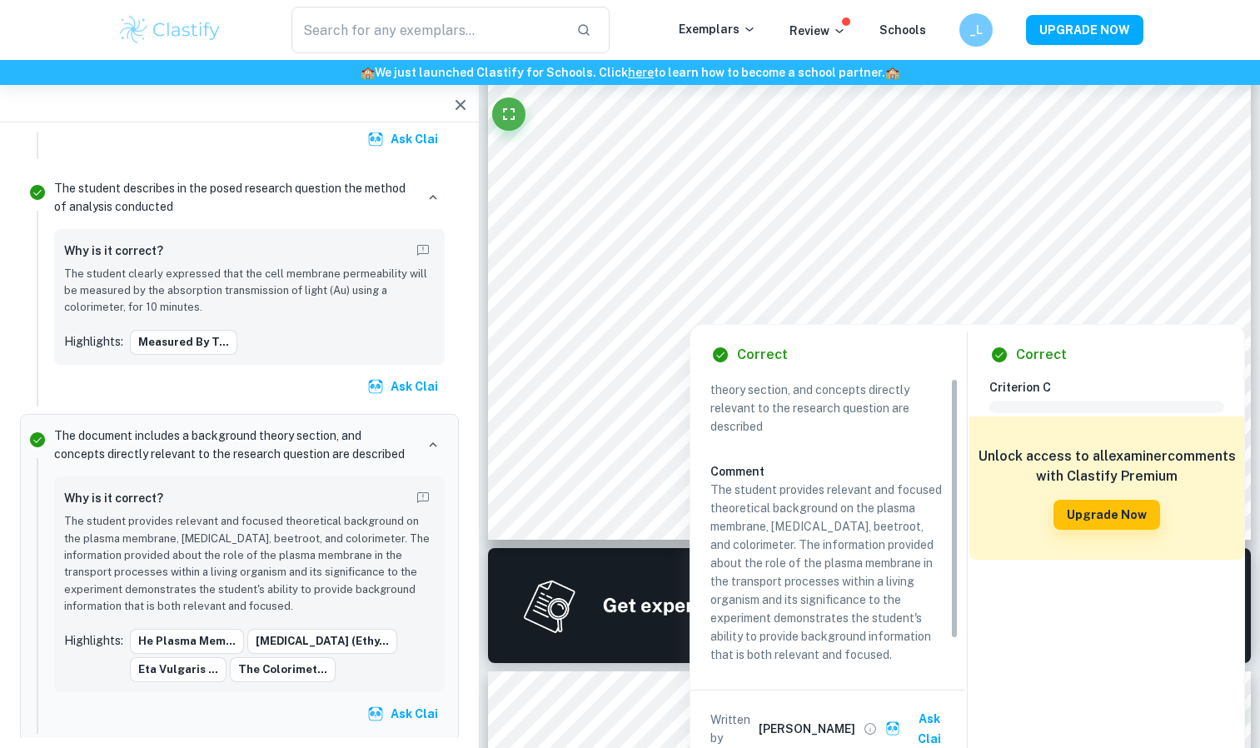
scroll to position [0, 0]
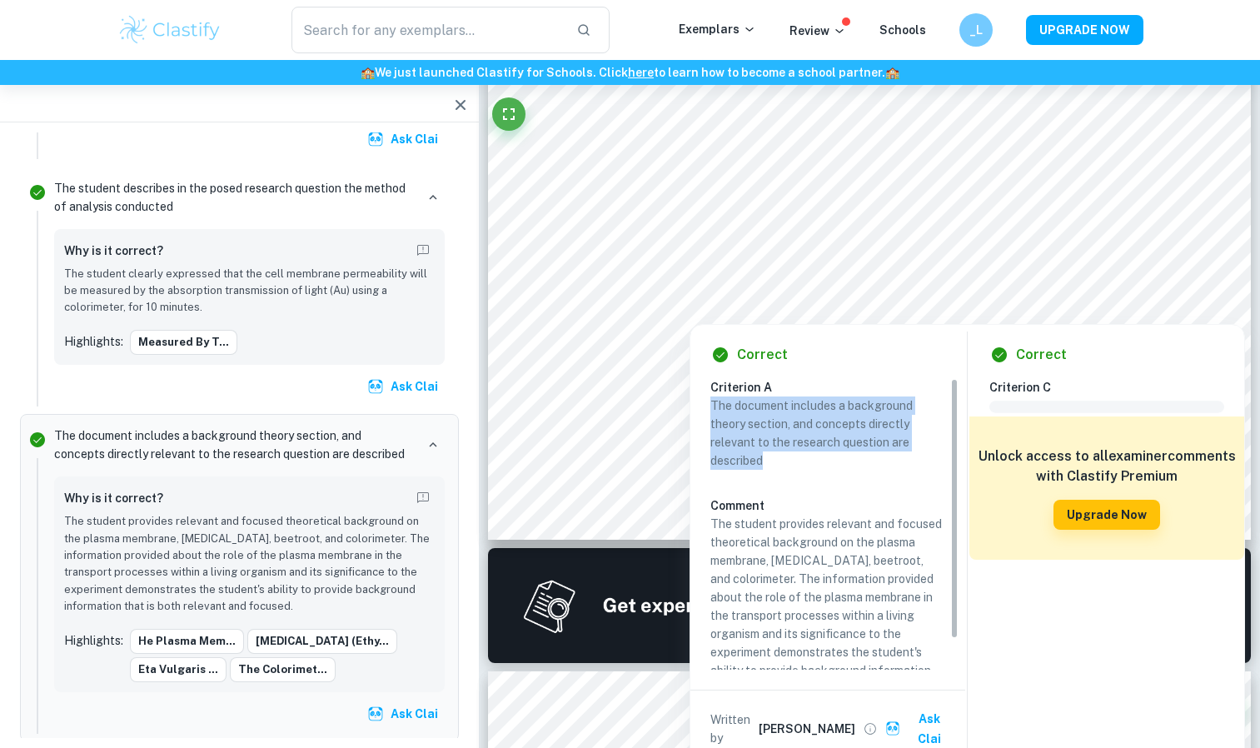
drag, startPoint x: 769, startPoint y: 460, endPoint x: 711, endPoint y: 406, distance: 79.0
click at [711, 406] on p "The document includes a background theory section, and concepts directly releva…" at bounding box center [827, 432] width 235 height 73
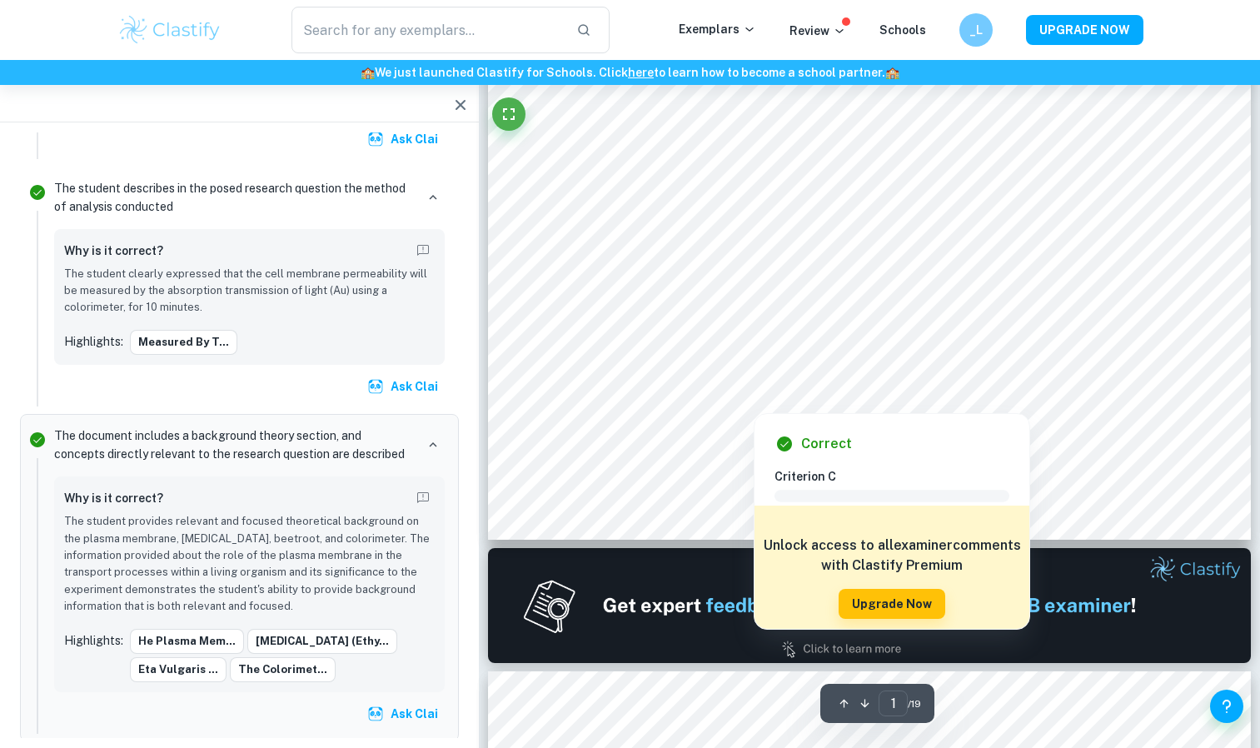
copy p "The document includes a background theory section, and concepts directly releva…"
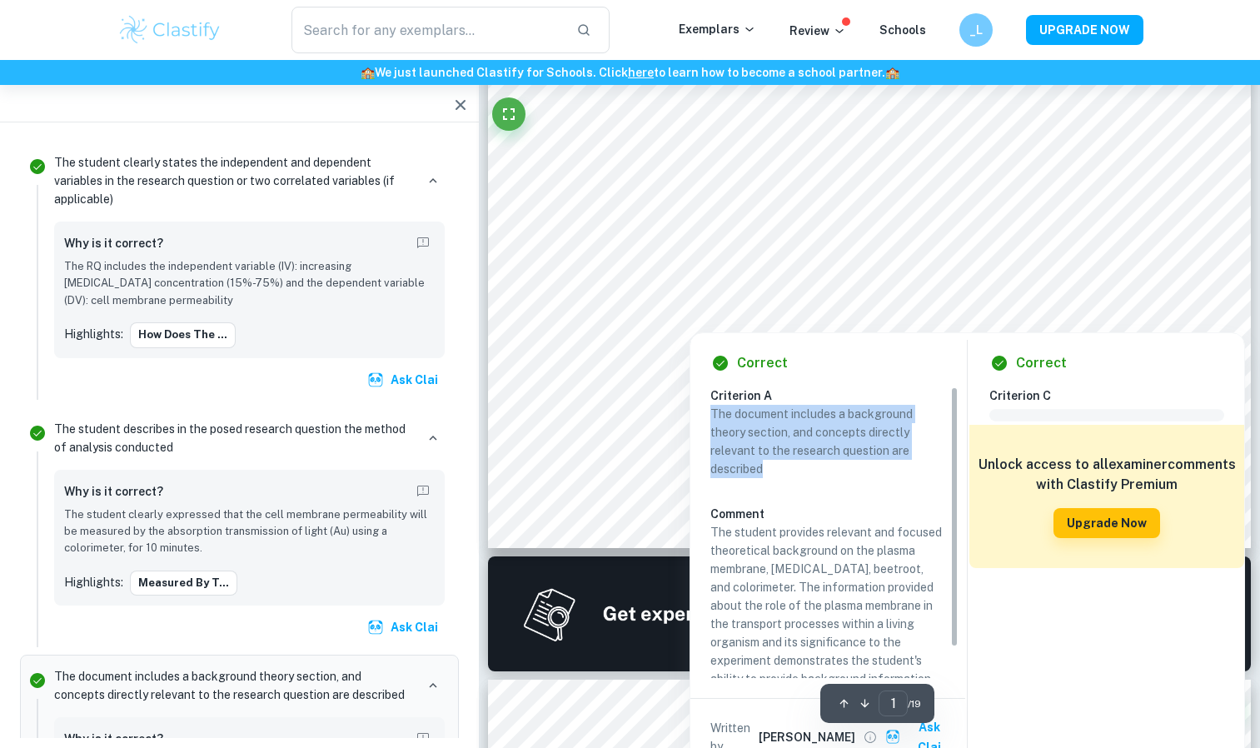
scroll to position [632, 0]
copy p "The document includes a background theory section, and concepts directly releva…"
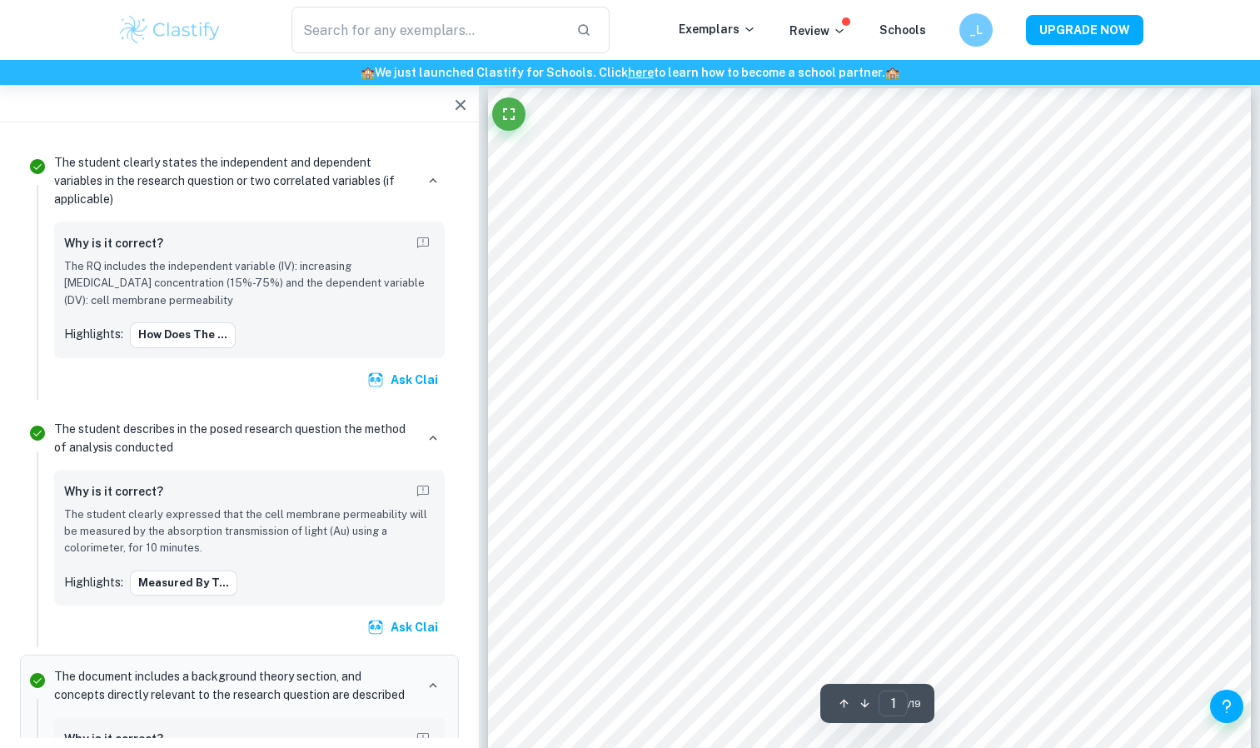
scroll to position [0, 0]
